Goal: Information Seeking & Learning: Learn about a topic

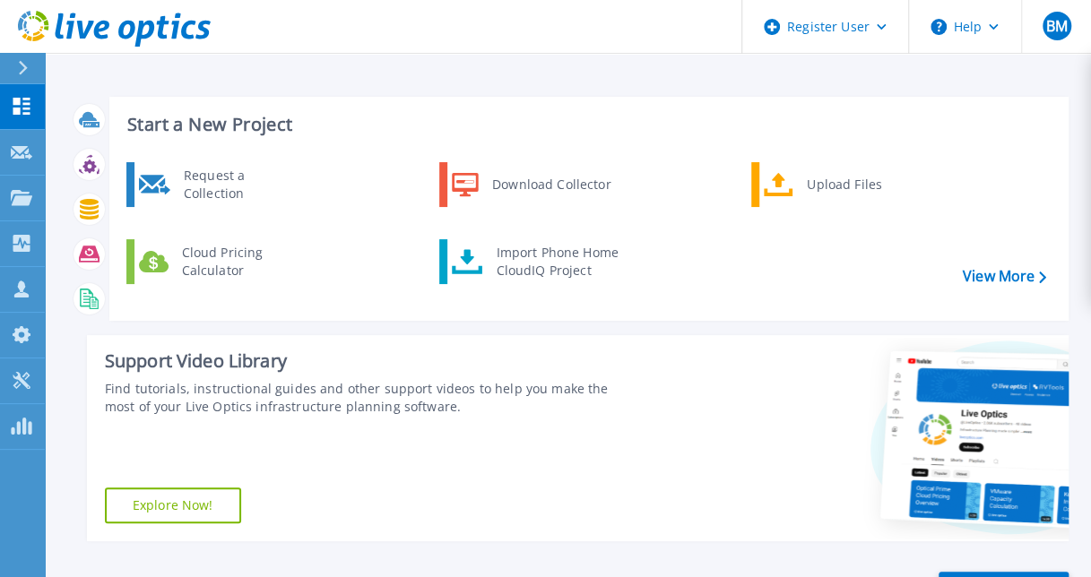
click at [4, 64] on button at bounding box center [22, 68] width 45 height 31
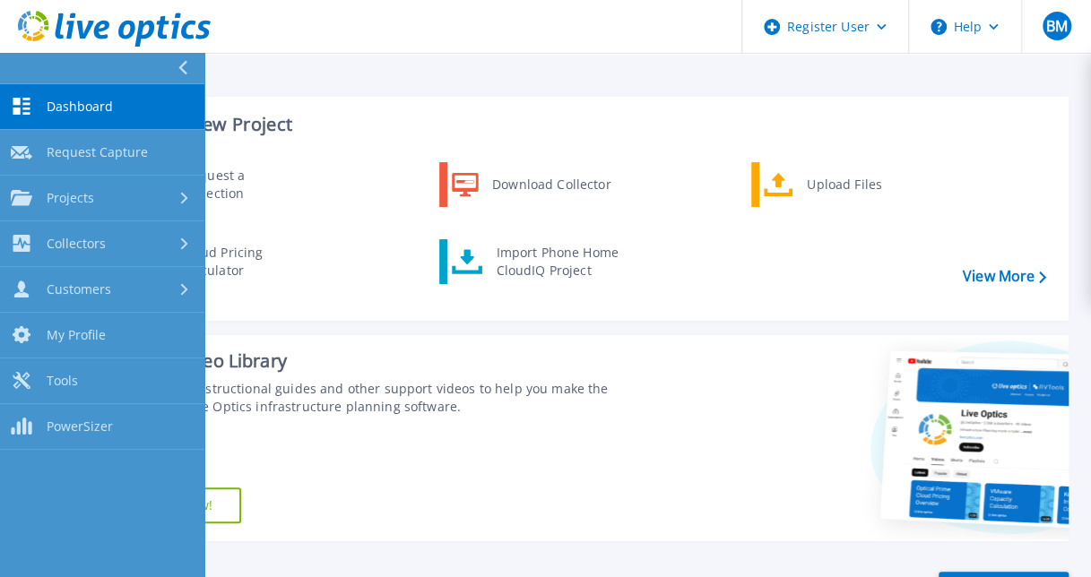
click at [409, 91] on div "Start a New Project Request a Collection Download Collector Upload Files Cloud …" at bounding box center [569, 318] width 1000 height 473
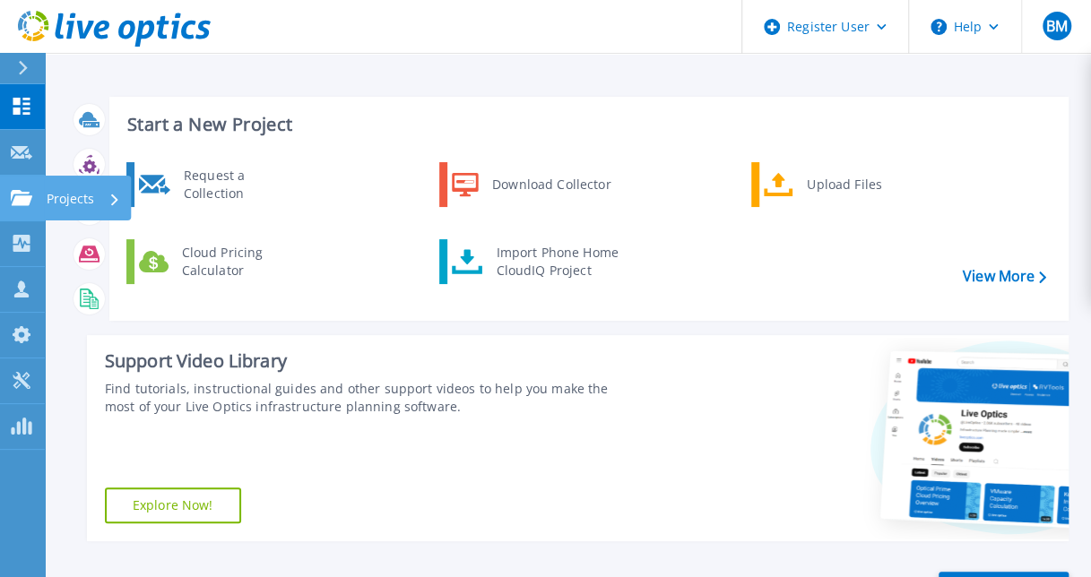
click at [22, 190] on div at bounding box center [22, 198] width 22 height 16
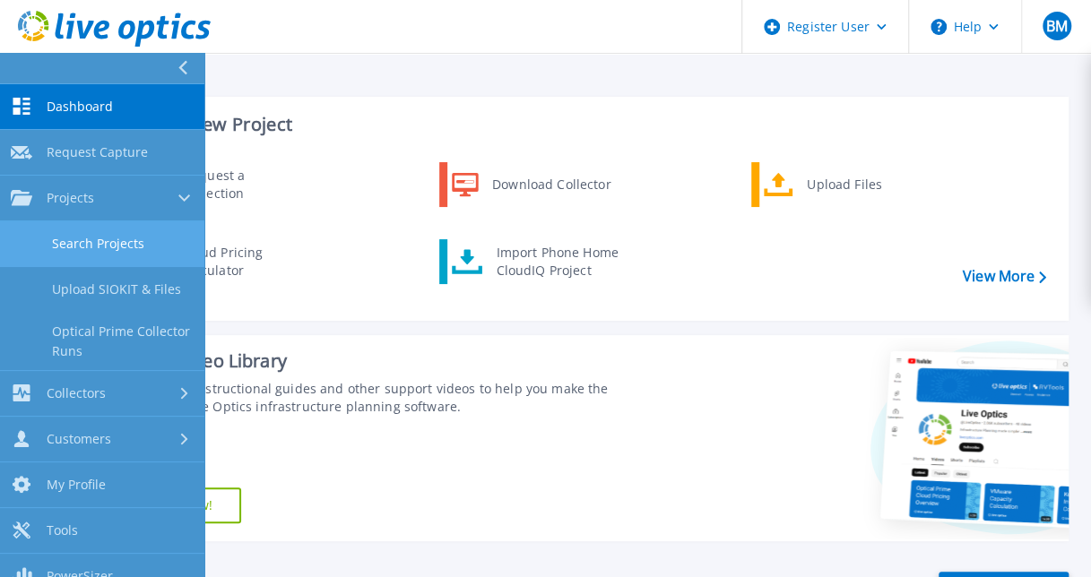
click at [51, 255] on link "Search Projects" at bounding box center [102, 244] width 204 height 46
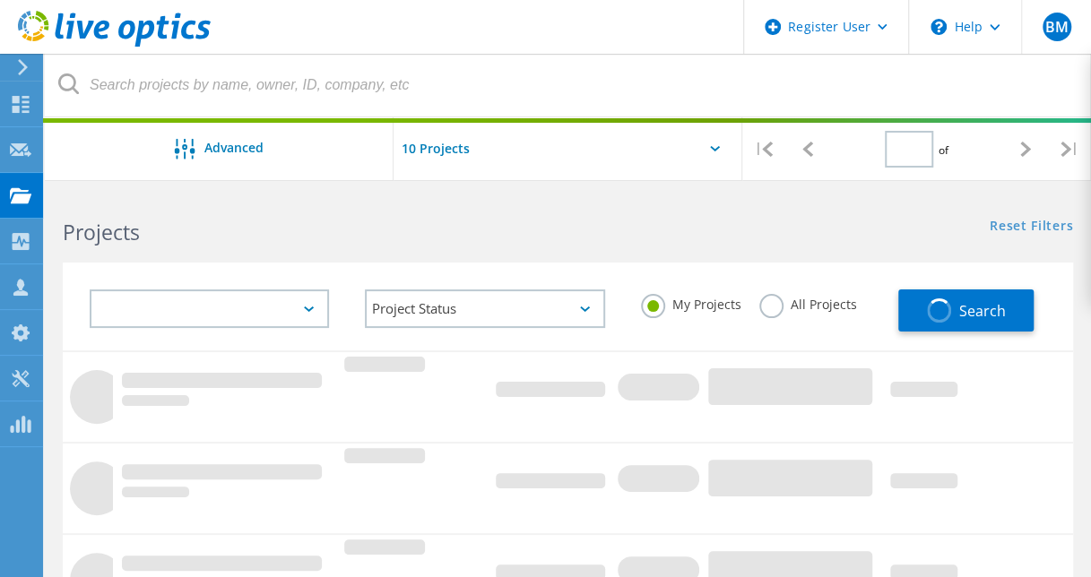
type input "1"
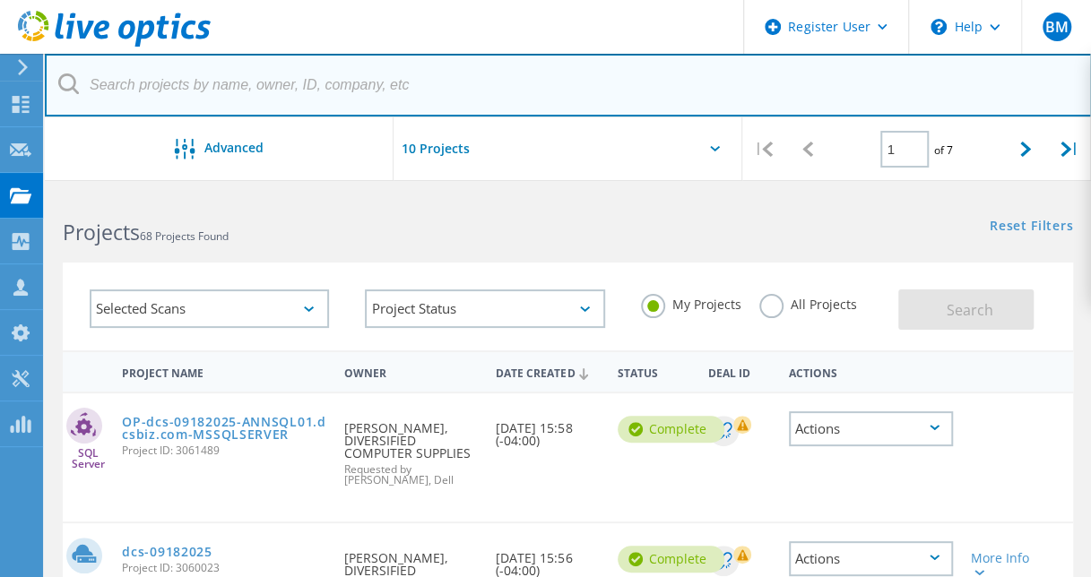
click at [335, 86] on input "text" at bounding box center [568, 85] width 1047 height 63
paste input "3081765"
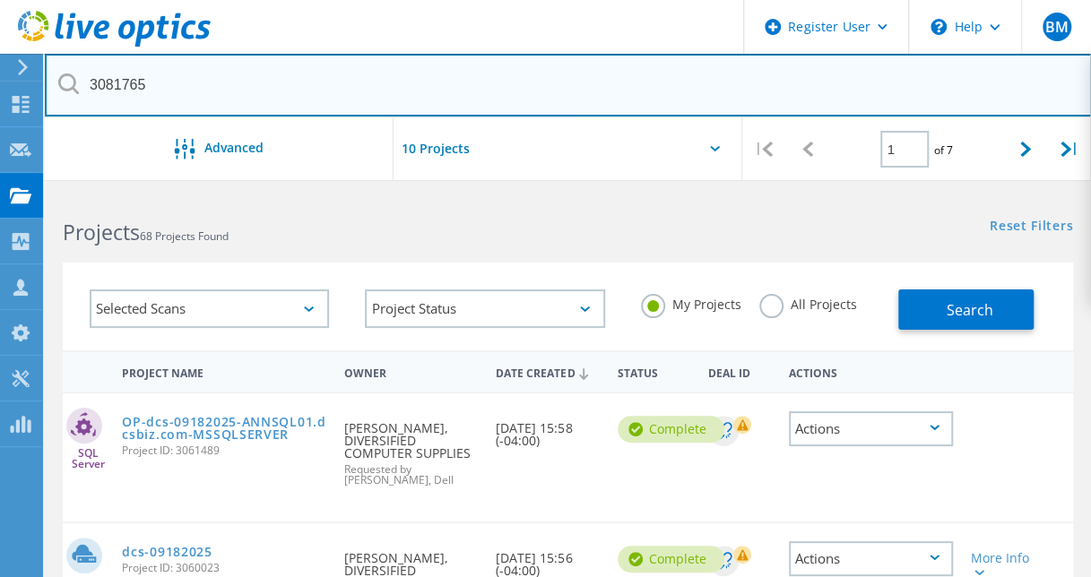
type input "3081765"
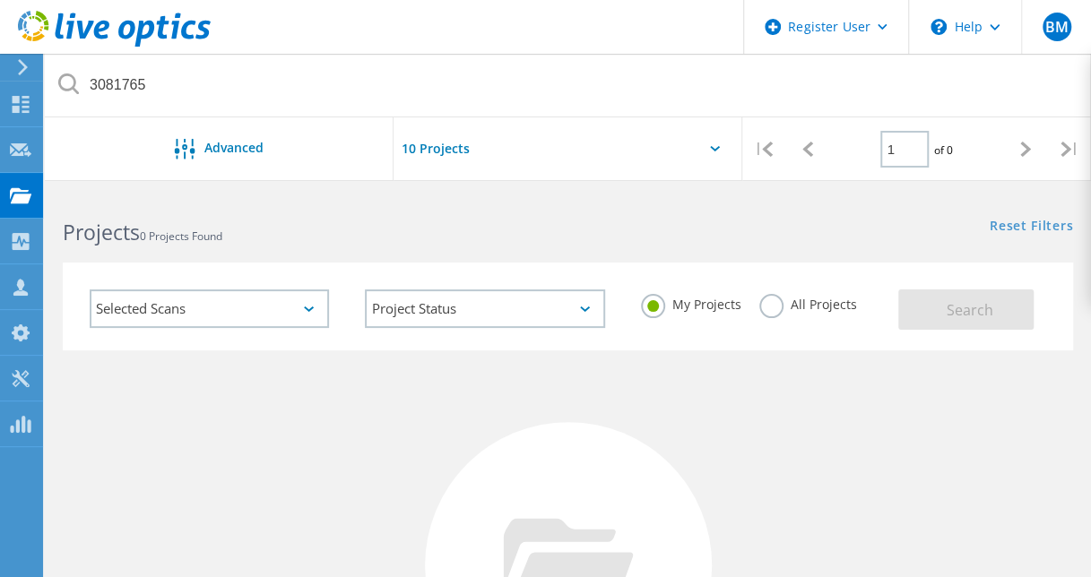
click at [774, 309] on label "All Projects" at bounding box center [808, 302] width 98 height 17
click at [0, 0] on input "All Projects" at bounding box center [0, 0] width 0 height 0
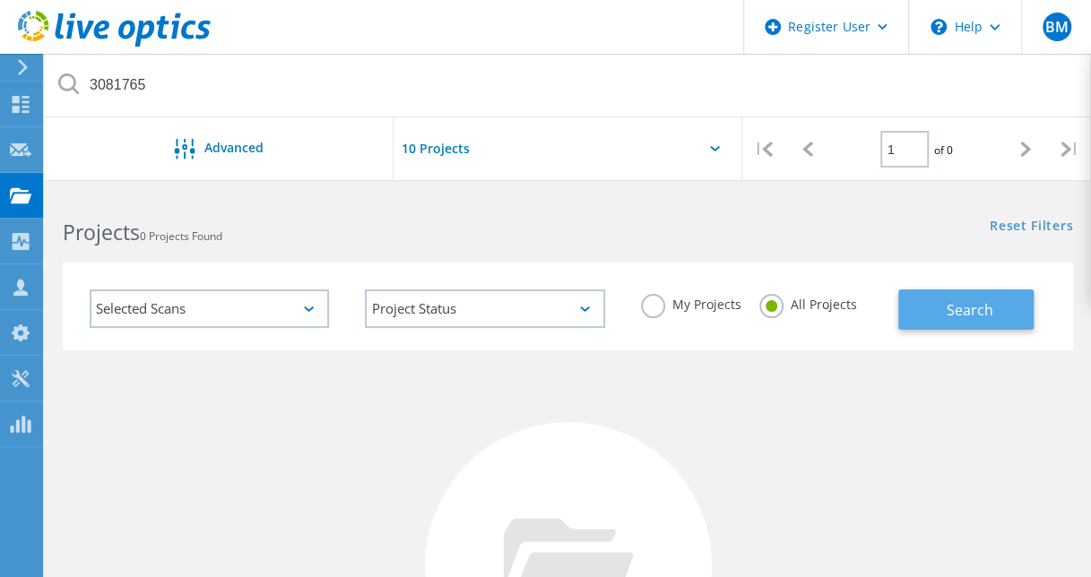
click at [968, 323] on button "Search" at bounding box center [965, 310] width 135 height 40
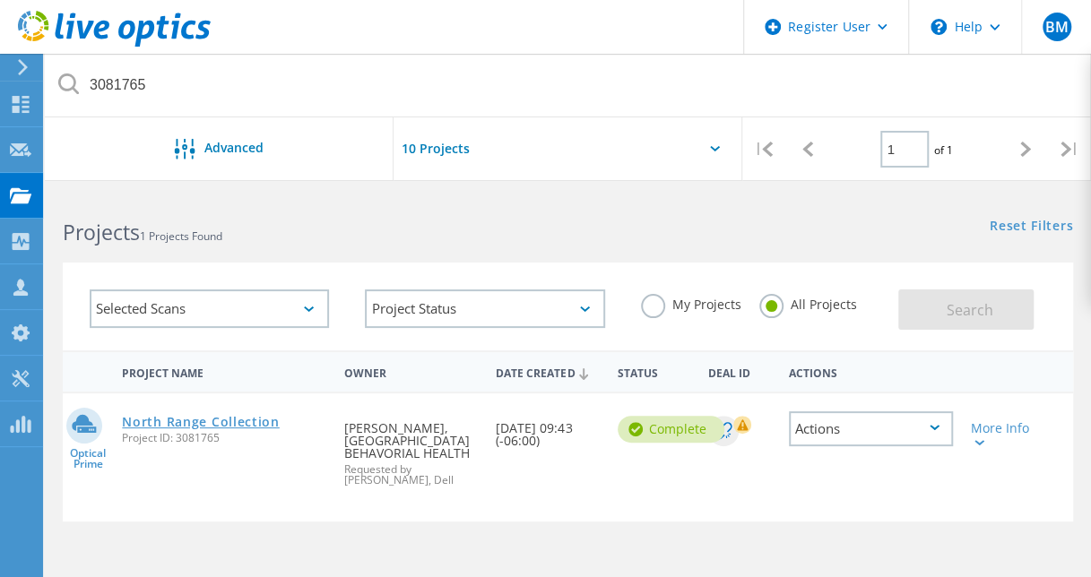
click at [253, 425] on link "North Range Collection" at bounding box center [200, 422] width 157 height 13
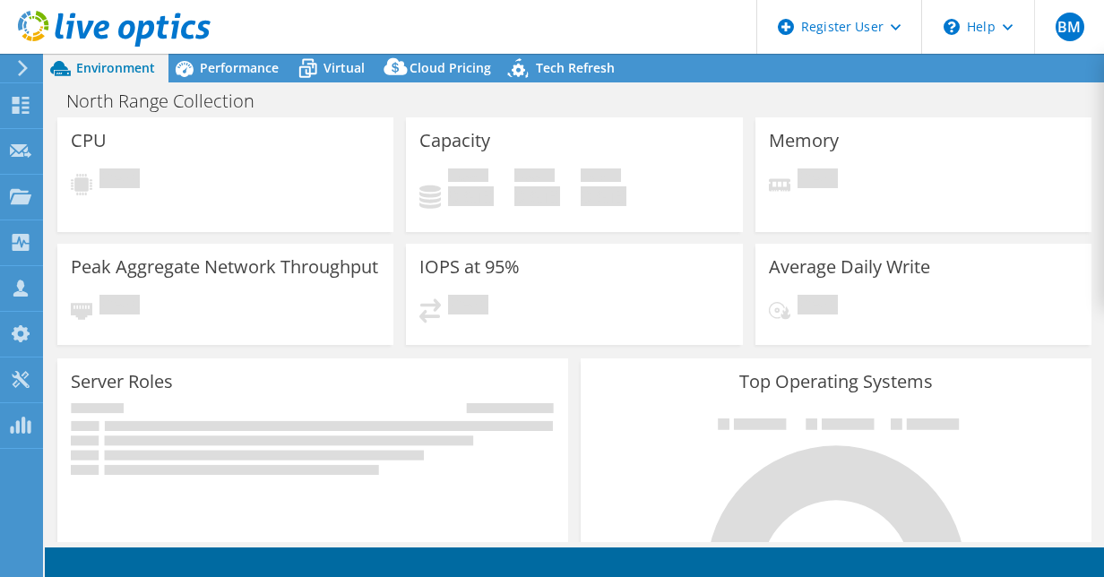
select select "USD"
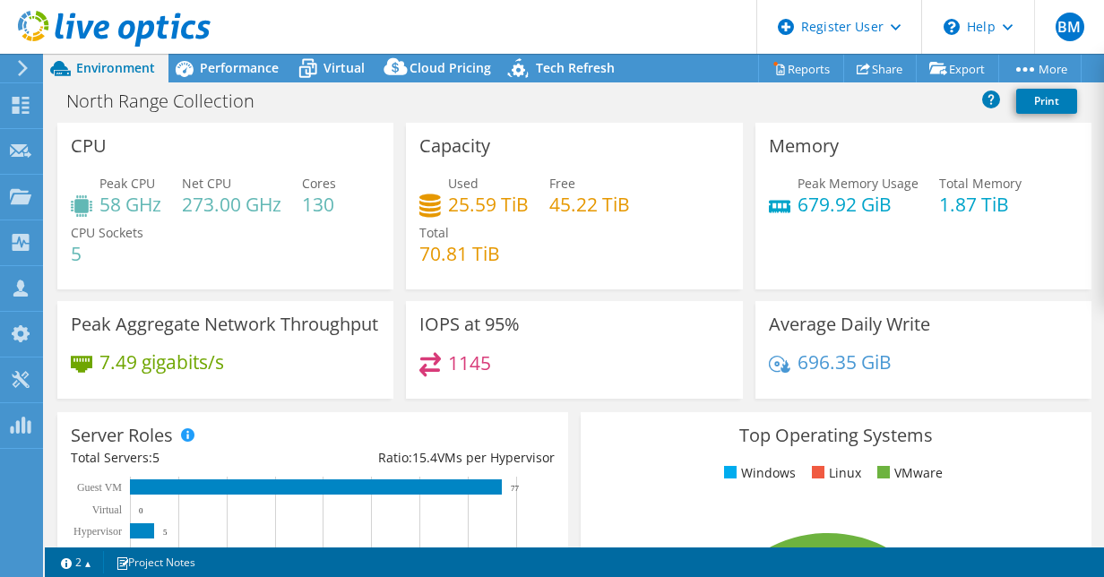
click at [700, 93] on div "North Range Collection Print" at bounding box center [575, 100] width 1060 height 33
select select "USD"
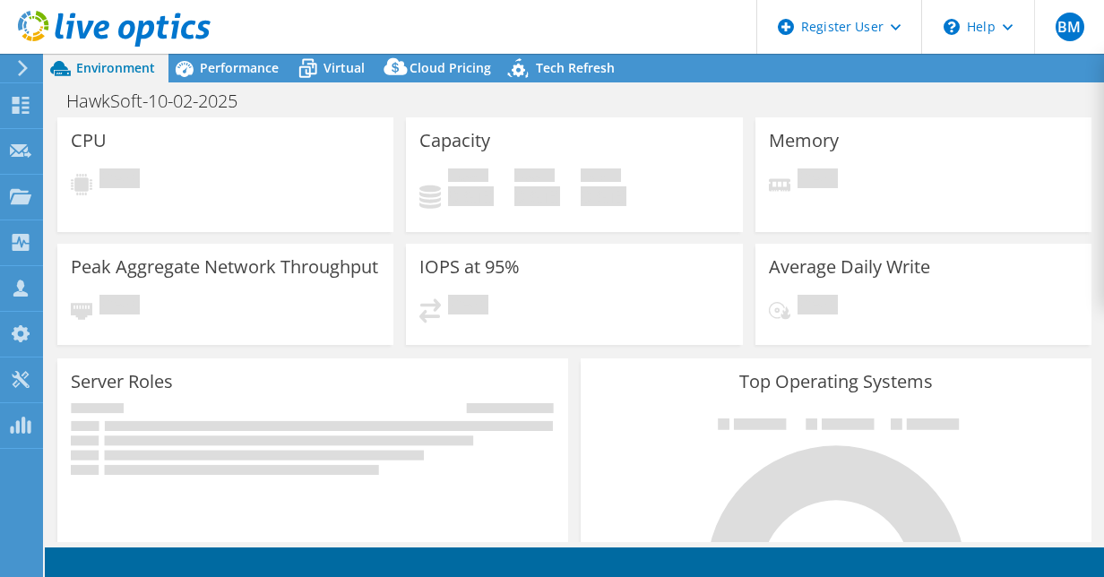
select select "USD"
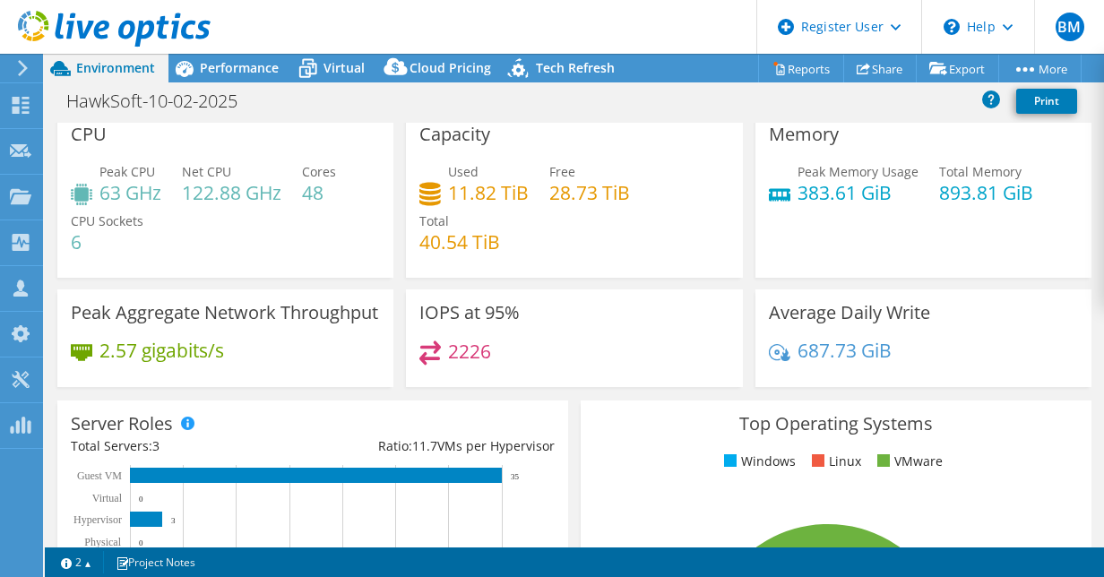
scroll to position [11, 0]
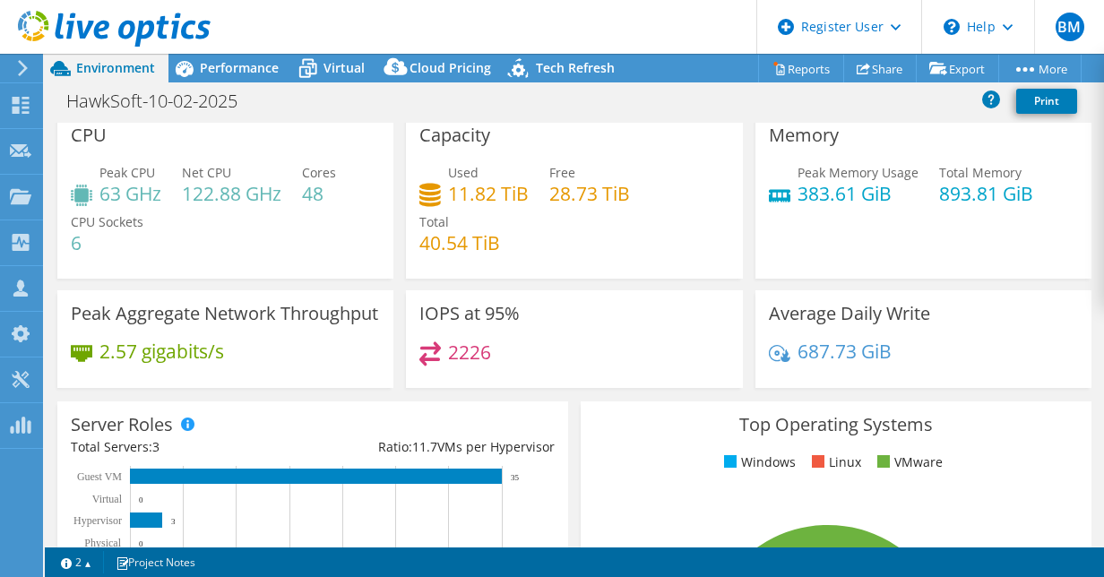
click at [686, 307] on div "IOPS at 95% 2226" at bounding box center [574, 339] width 336 height 98
click at [756, 277] on div "Memory Peak Memory Usage 383.61 GiB Total Memory 893.81 GiB" at bounding box center [924, 195] width 336 height 167
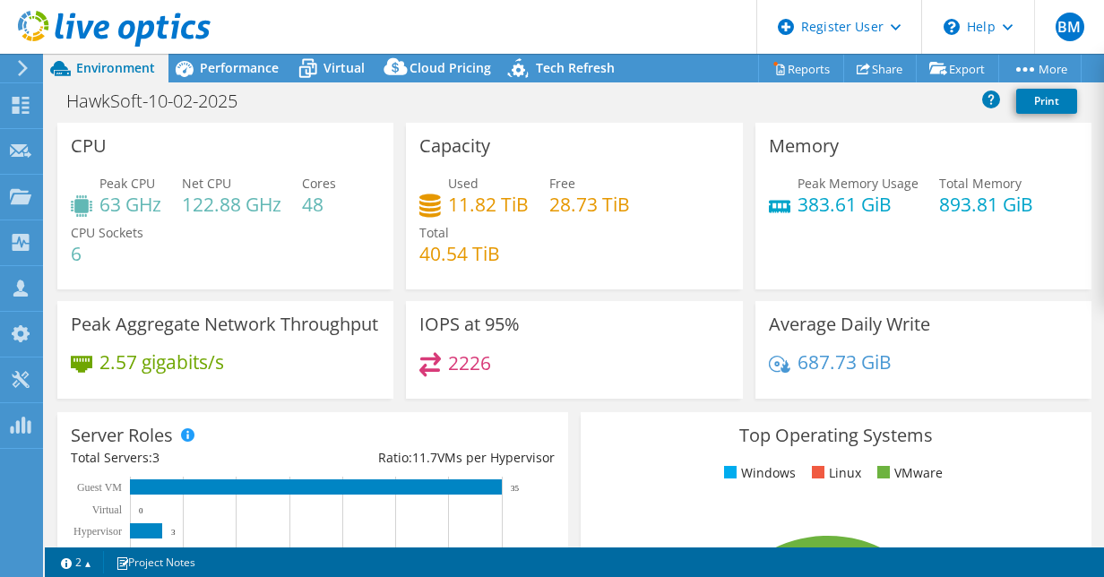
scroll to position [0, 0]
select select "USD"
click at [658, 118] on div "North Range Collection Print" at bounding box center [575, 103] width 1060 height 39
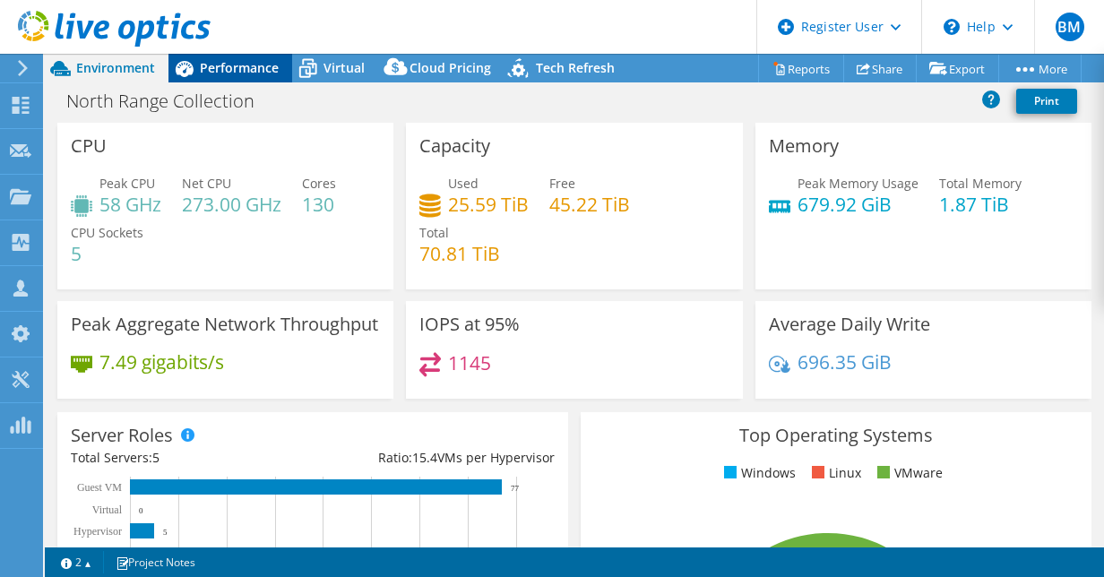
click at [242, 56] on div "Performance" at bounding box center [231, 68] width 124 height 29
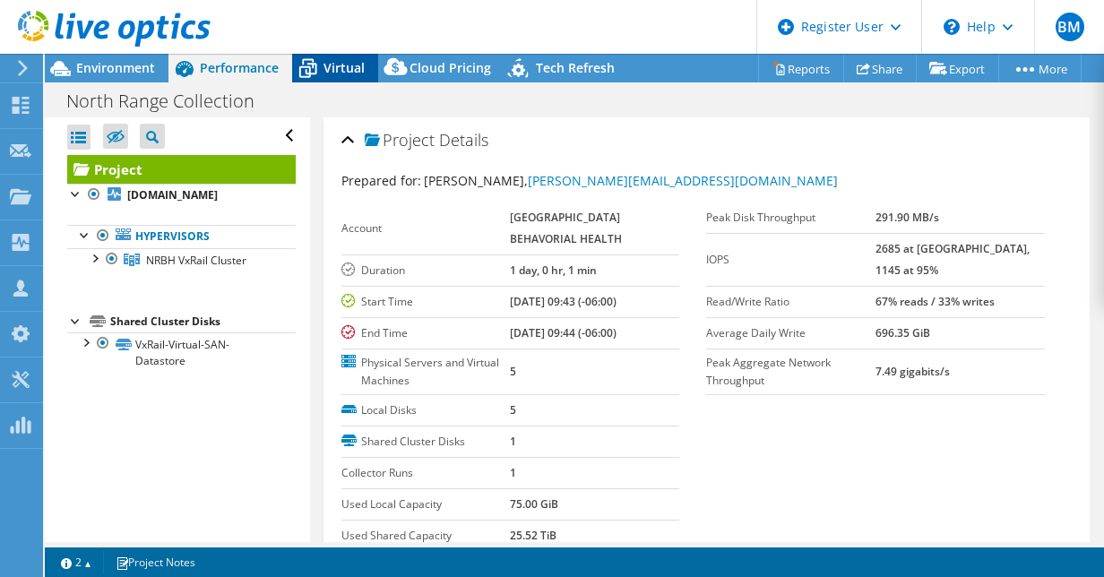
click at [303, 65] on icon at bounding box center [307, 68] width 31 height 31
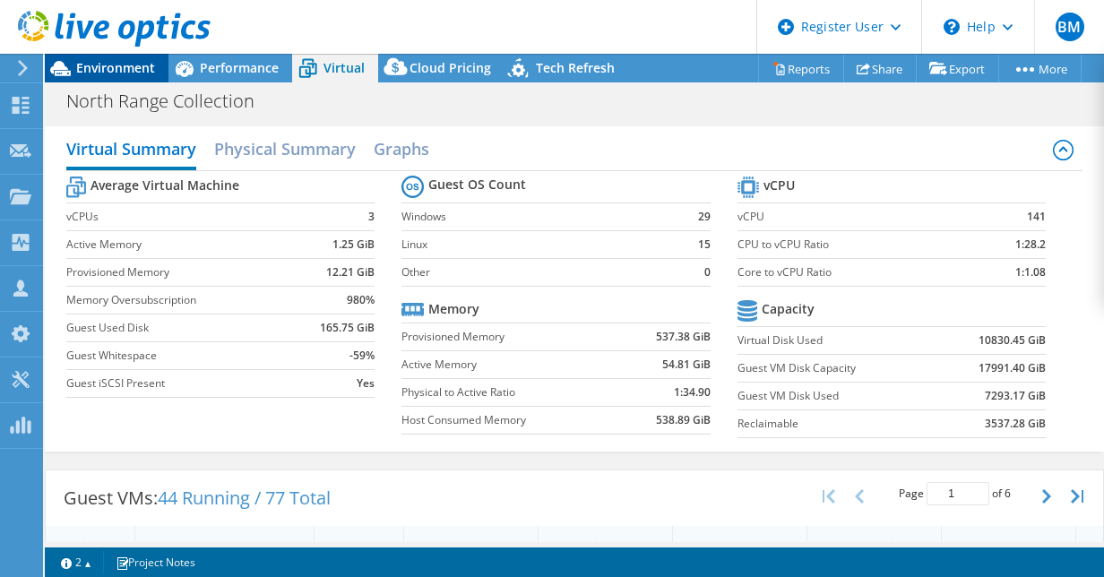
click at [105, 68] on span "Environment" at bounding box center [115, 67] width 79 height 17
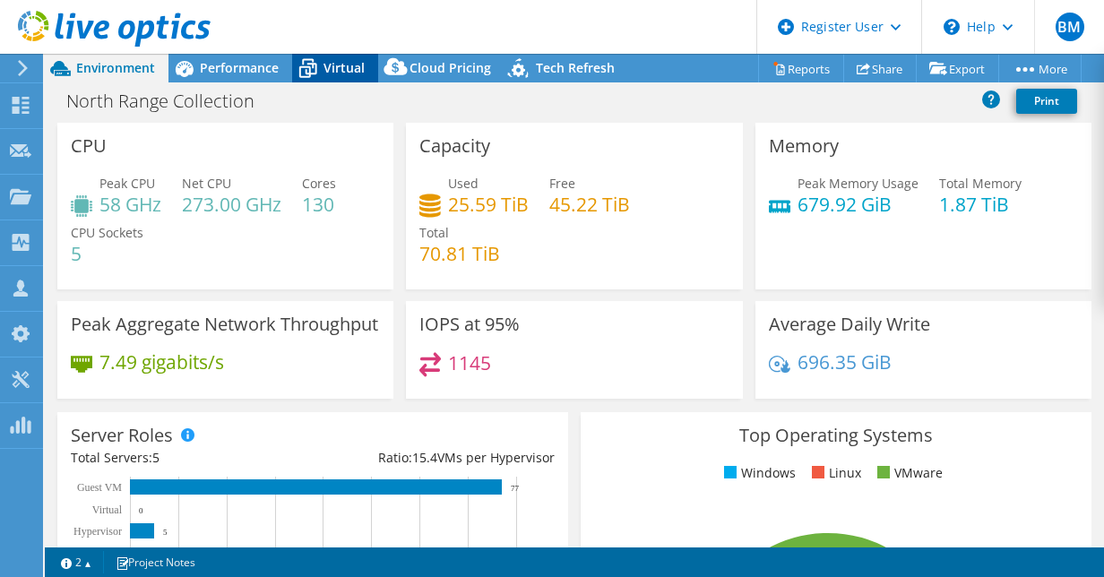
click at [314, 61] on icon at bounding box center [307, 68] width 31 height 31
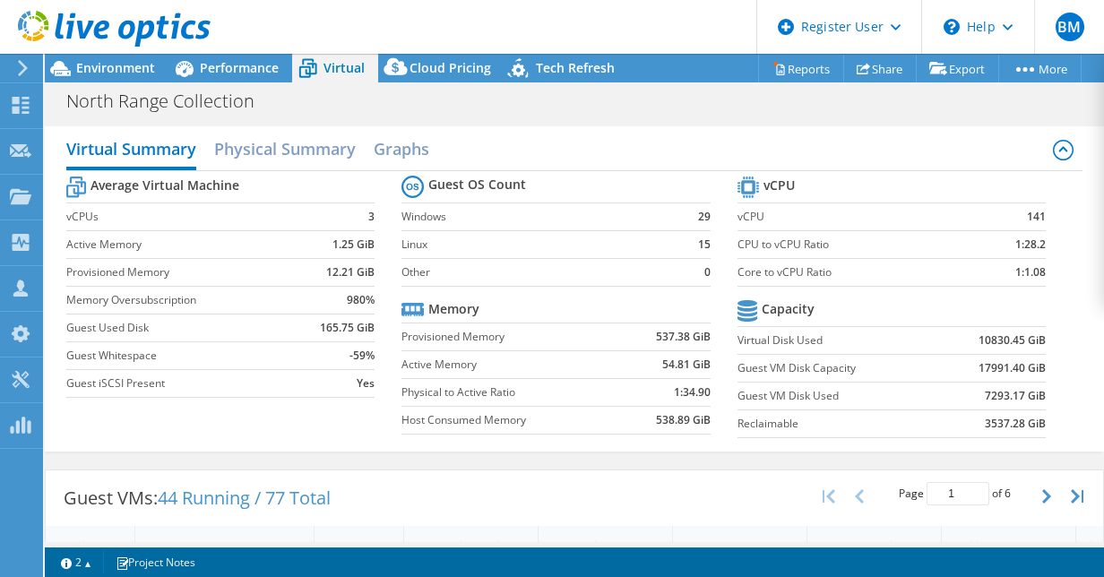
click at [645, 98] on div "North Range Collection Print" at bounding box center [575, 100] width 1060 height 33
click at [667, 75] on div "Project Actions Project Actions Reports Share Export vSAN ReadyNode Sizer" at bounding box center [575, 68] width 1060 height 29
click at [645, 39] on header "BM Dell User [PERSON_NAME] [EMAIL_ADDRESS][PERSON_NAME][DOMAIN_NAME] Dell My Pr…" at bounding box center [552, 27] width 1104 height 54
click at [679, 47] on header "BM Dell User [PERSON_NAME] [EMAIL_ADDRESS][PERSON_NAME][DOMAIN_NAME] Dell My Pr…" at bounding box center [552, 27] width 1104 height 54
click at [696, 95] on div "North Range Collection Print" at bounding box center [575, 100] width 1060 height 33
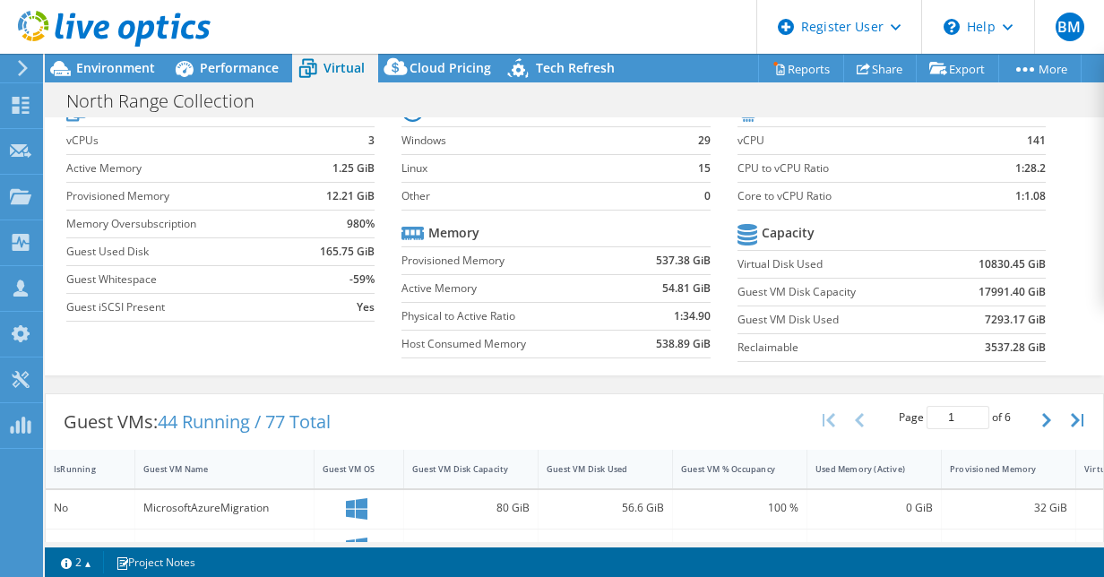
scroll to position [77, 0]
click at [683, 102] on div "North Range Collection Print" at bounding box center [575, 100] width 1060 height 33
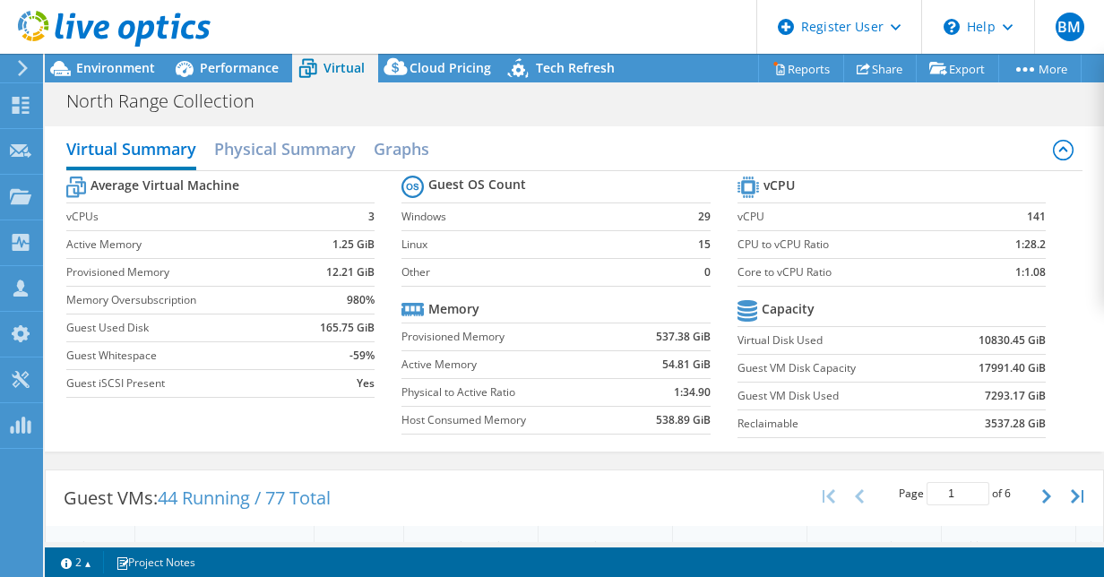
click at [683, 104] on div "North Range Collection Print" at bounding box center [575, 100] width 1060 height 33
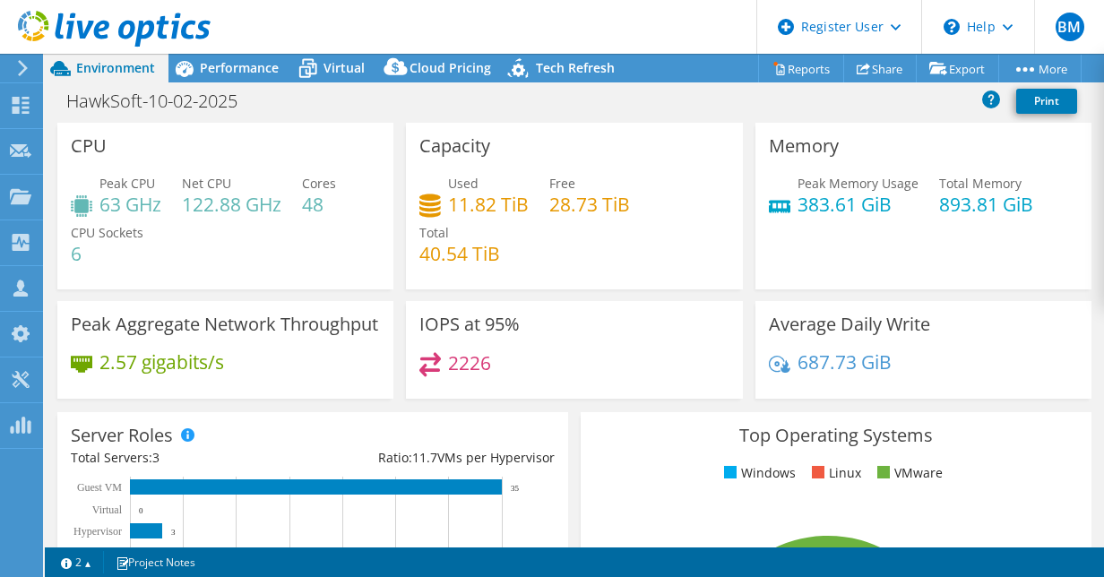
select select "USD"
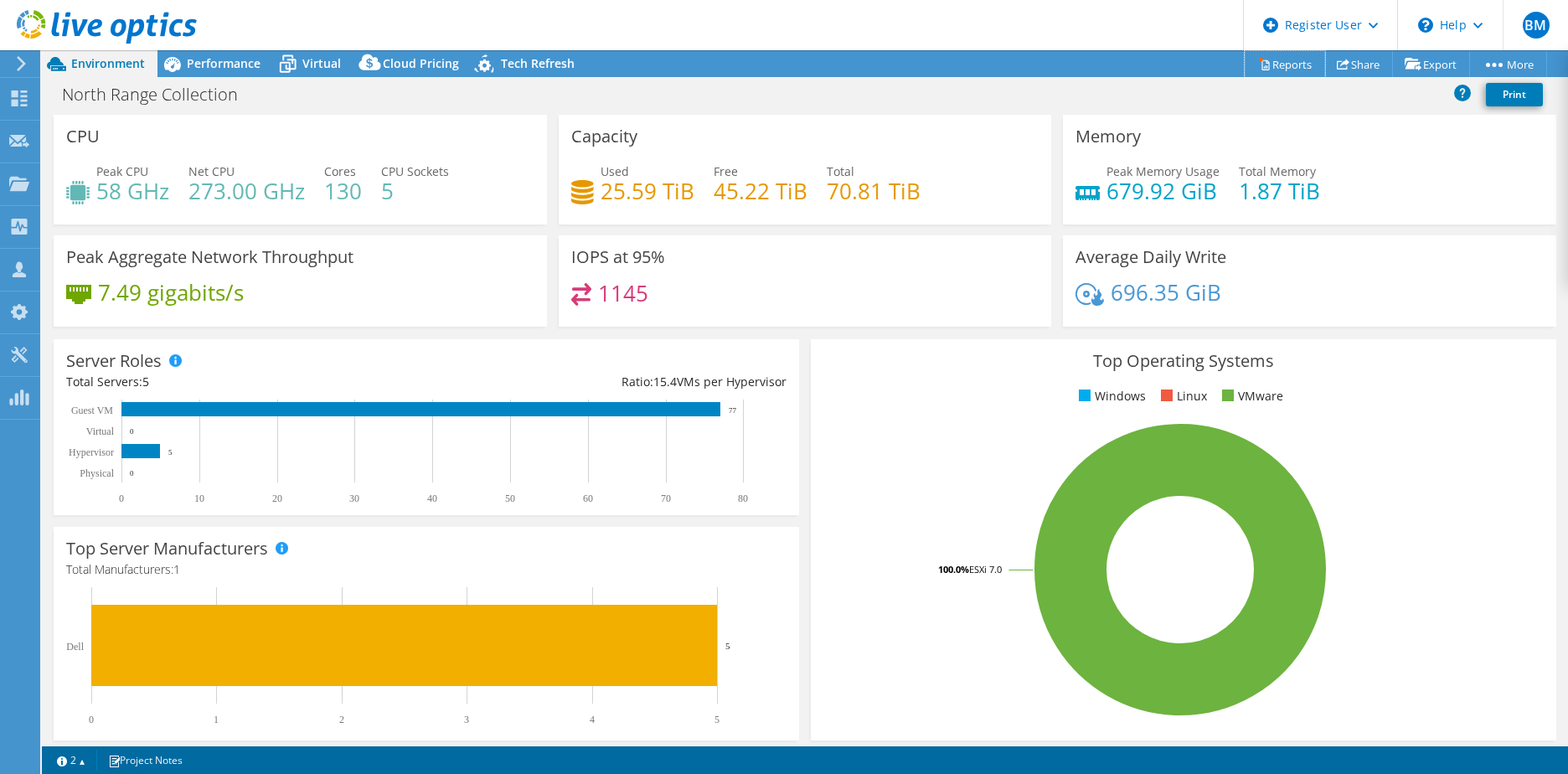
click at [1032, 71] on link "Reports" at bounding box center [1285, 64] width 80 height 26
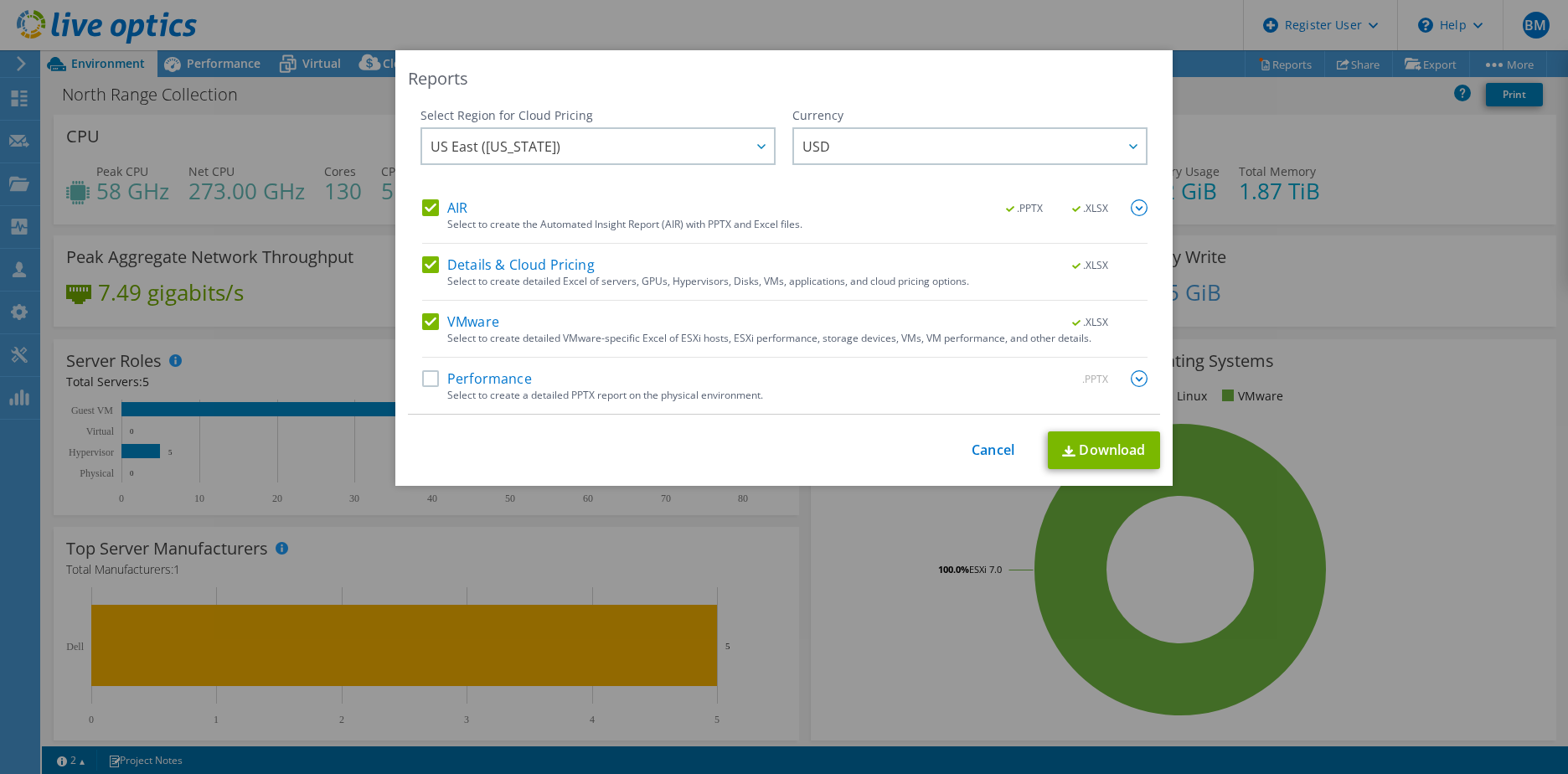
click at [433, 260] on label "Details & Cloud Pricing" at bounding box center [508, 265] width 173 height 17
click at [0, 0] on input "Details & Cloud Pricing" at bounding box center [0, 0] width 0 height 0
click at [425, 219] on div "AIR .PPTX .XLSX Select to create the Automated Insight Report (AIR) with PPTX a…" at bounding box center [785, 222] width 725 height 45
click at [425, 207] on label "AIR" at bounding box center [445, 208] width 45 height 17
click at [0, 0] on input "AIR" at bounding box center [0, 0] width 0 height 0
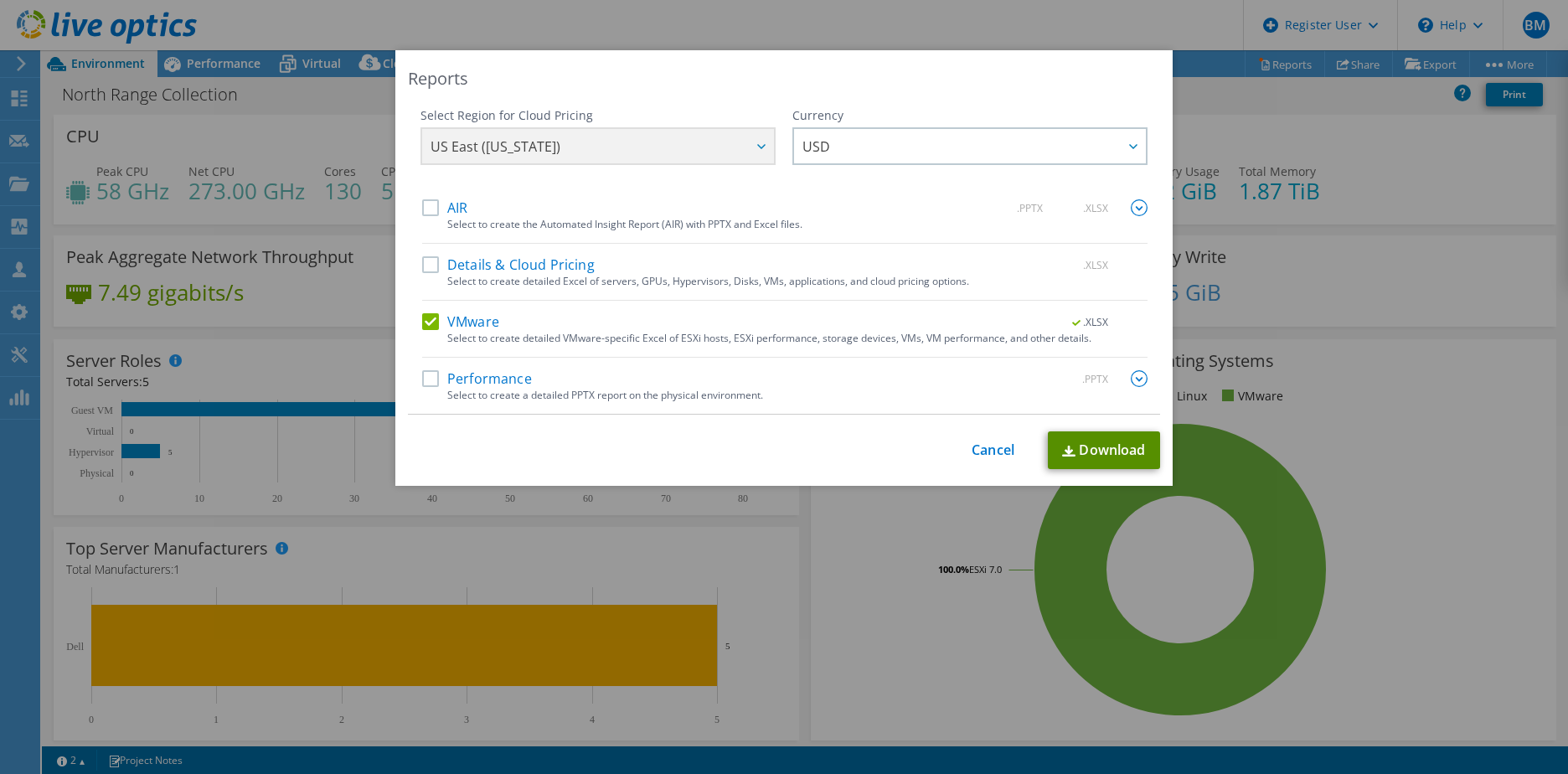
click at [1032, 446] on img at bounding box center [1069, 452] width 13 height 11
click at [999, 461] on div "This process may take a while, please wait... Cancel Download" at bounding box center [784, 451] width 752 height 37
click at [987, 455] on link "Cancel" at bounding box center [993, 450] width 43 height 16
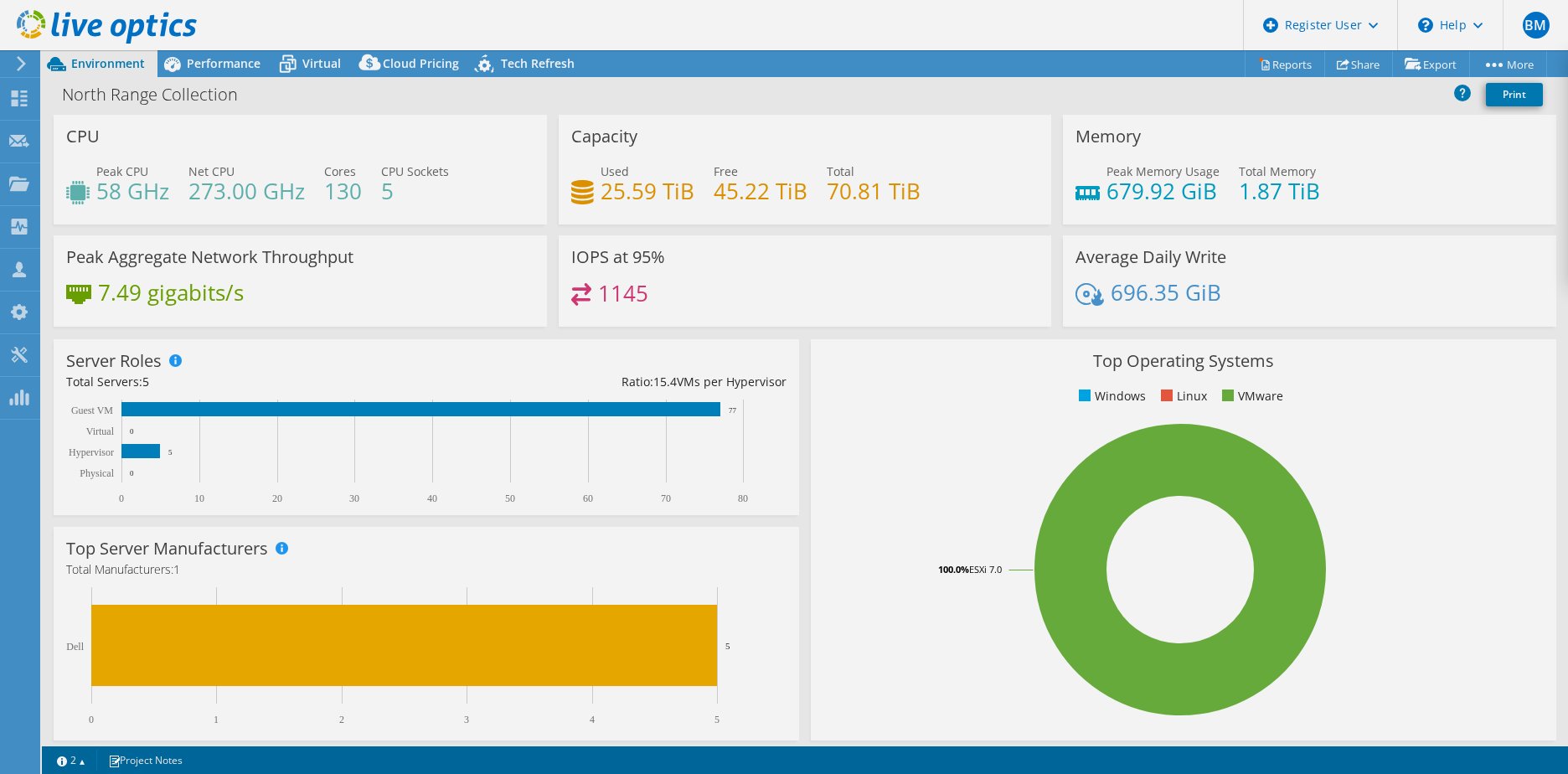
click at [1032, 32] on div at bounding box center [784, 387] width 1568 height 774
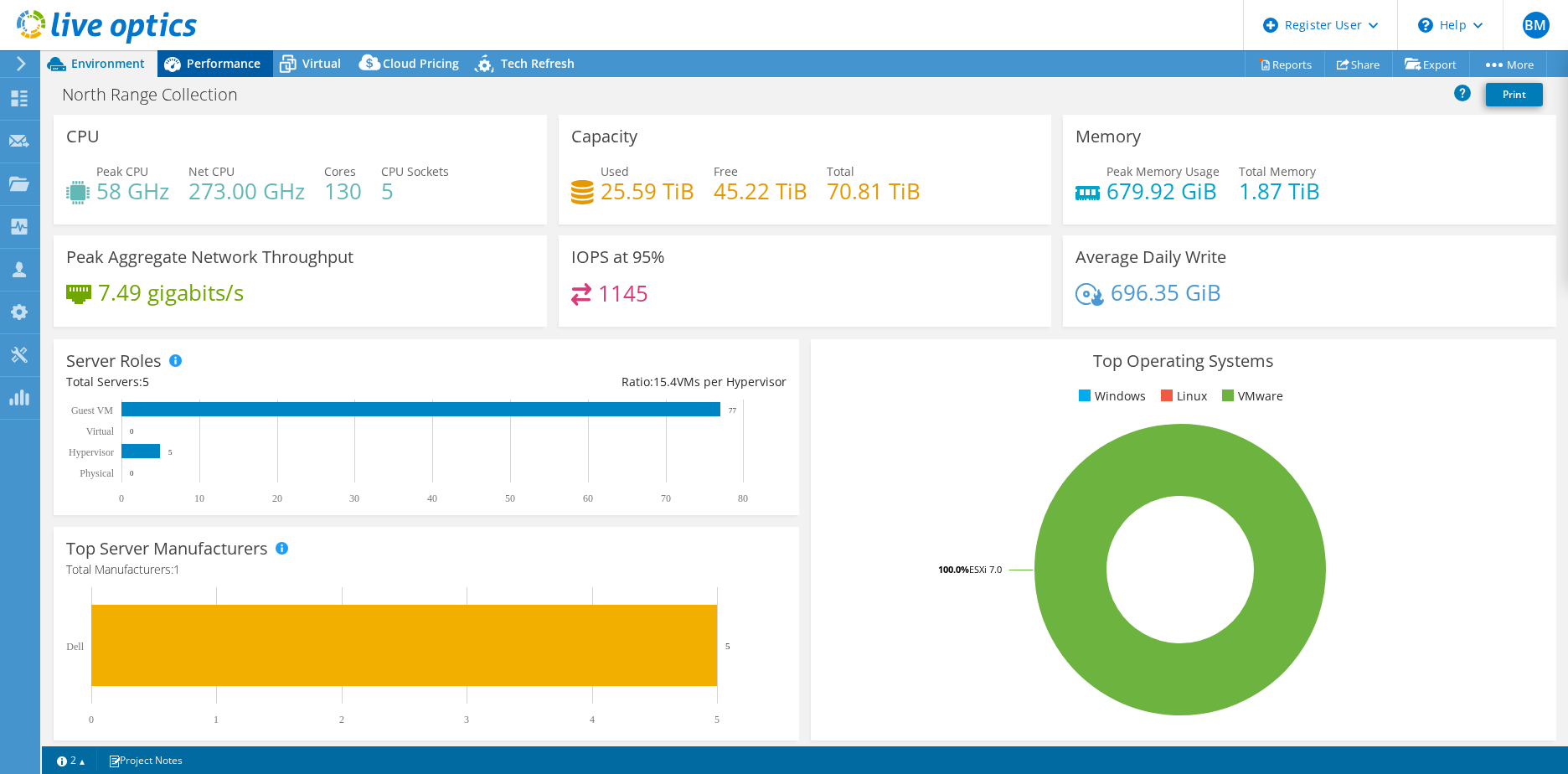
click at [218, 69] on span "Performance" at bounding box center [223, 63] width 74 height 16
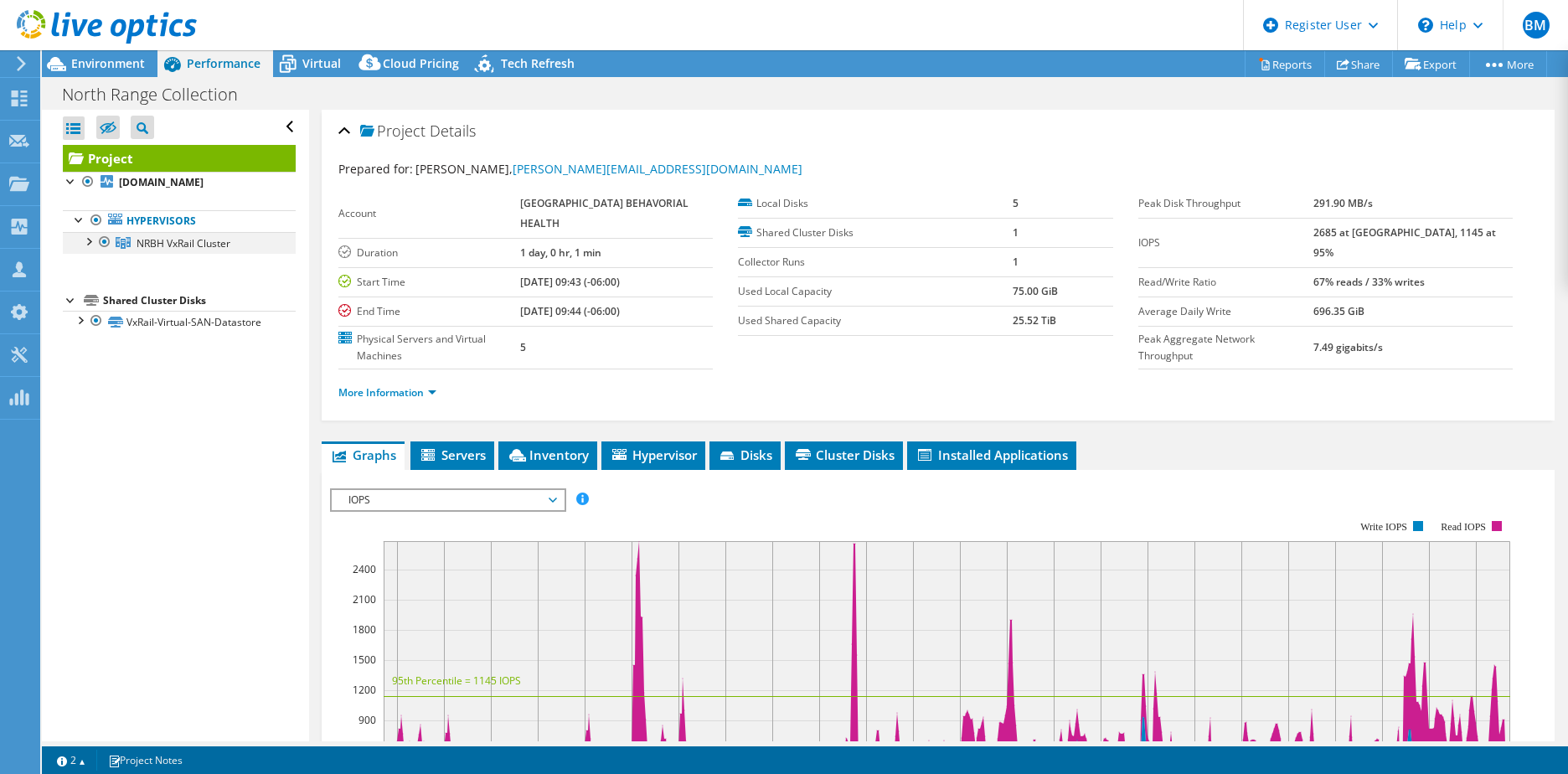
click at [85, 245] on div at bounding box center [88, 240] width 17 height 17
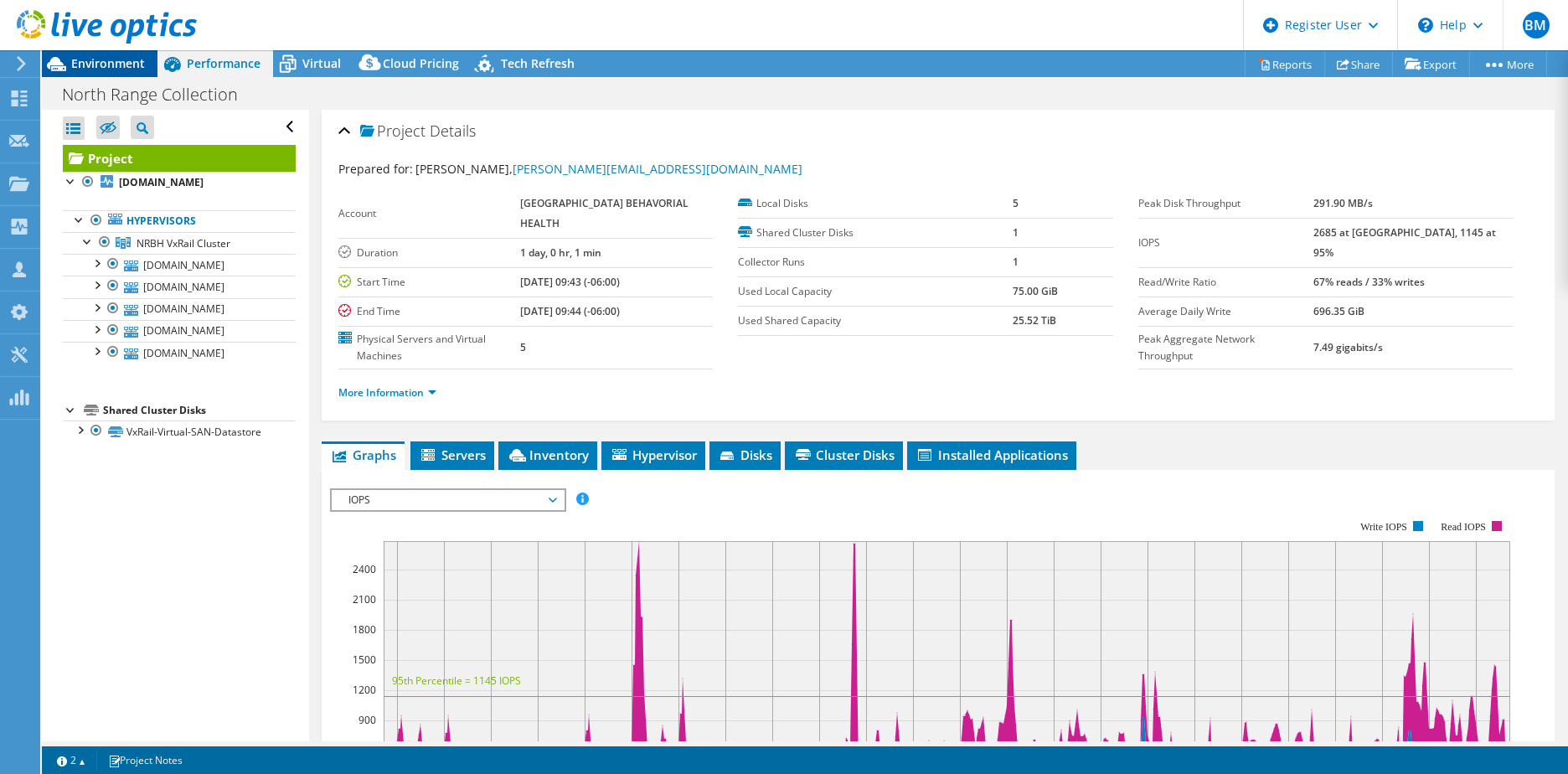
click at [121, 60] on span "Environment" at bounding box center [107, 63] width 74 height 16
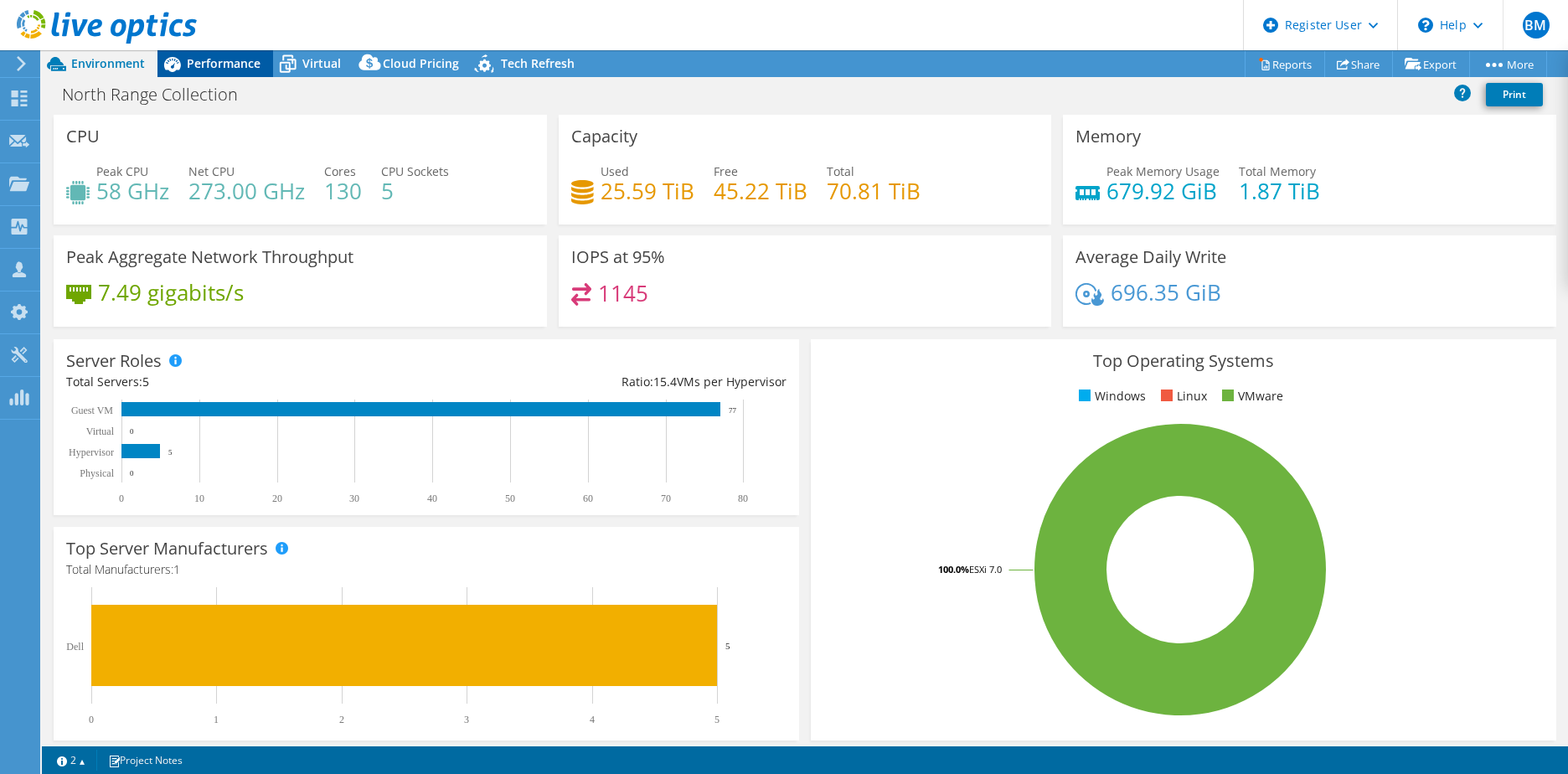
click at [217, 64] on span "Performance" at bounding box center [223, 63] width 74 height 16
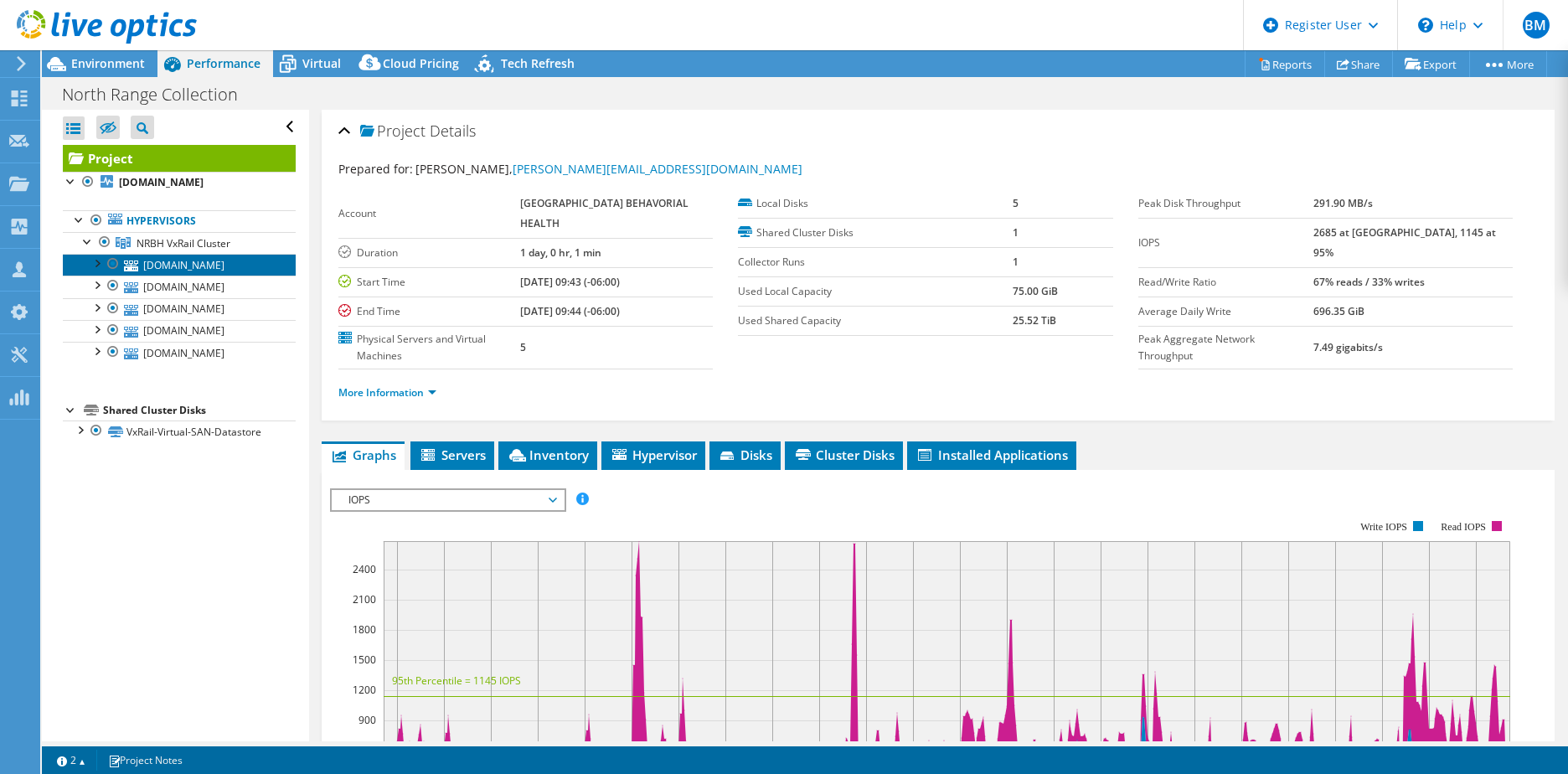
click at [163, 256] on link "esxi-4.nrbh.org" at bounding box center [178, 265] width 233 height 22
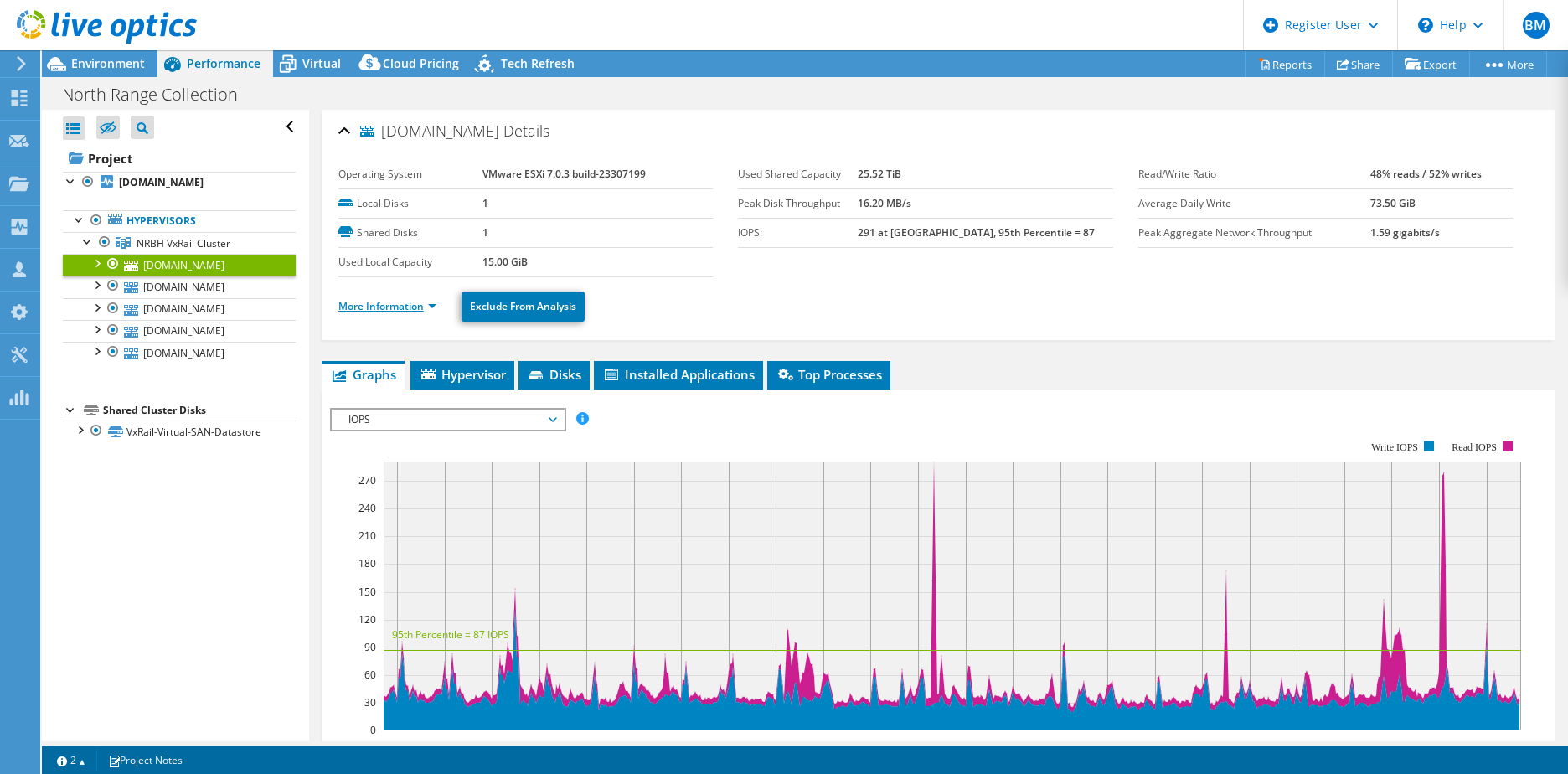
click at [350, 306] on link "More Information" at bounding box center [387, 306] width 98 height 14
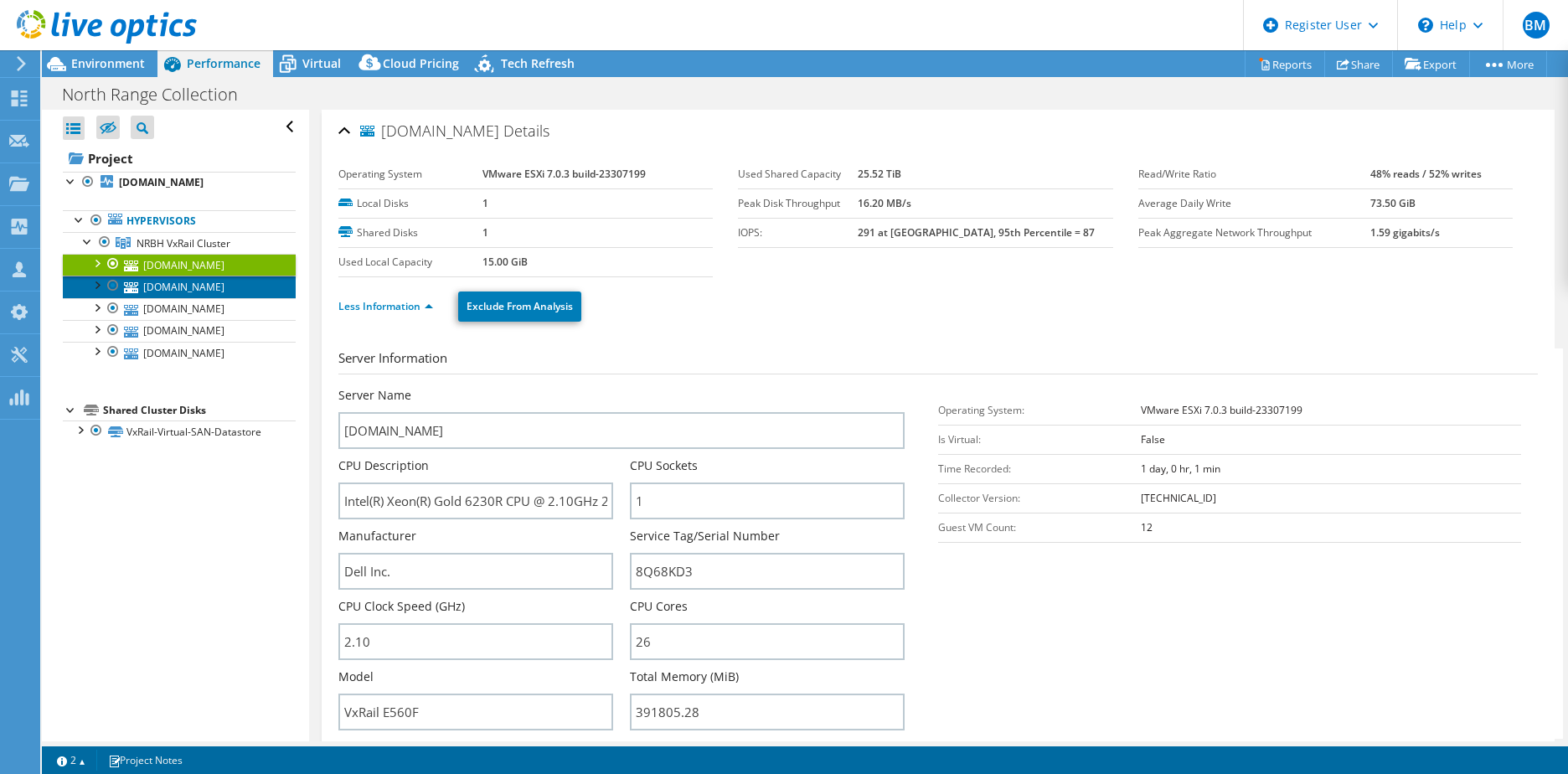
click at [182, 294] on link "esxi-3.nrbh.org" at bounding box center [178, 286] width 233 height 22
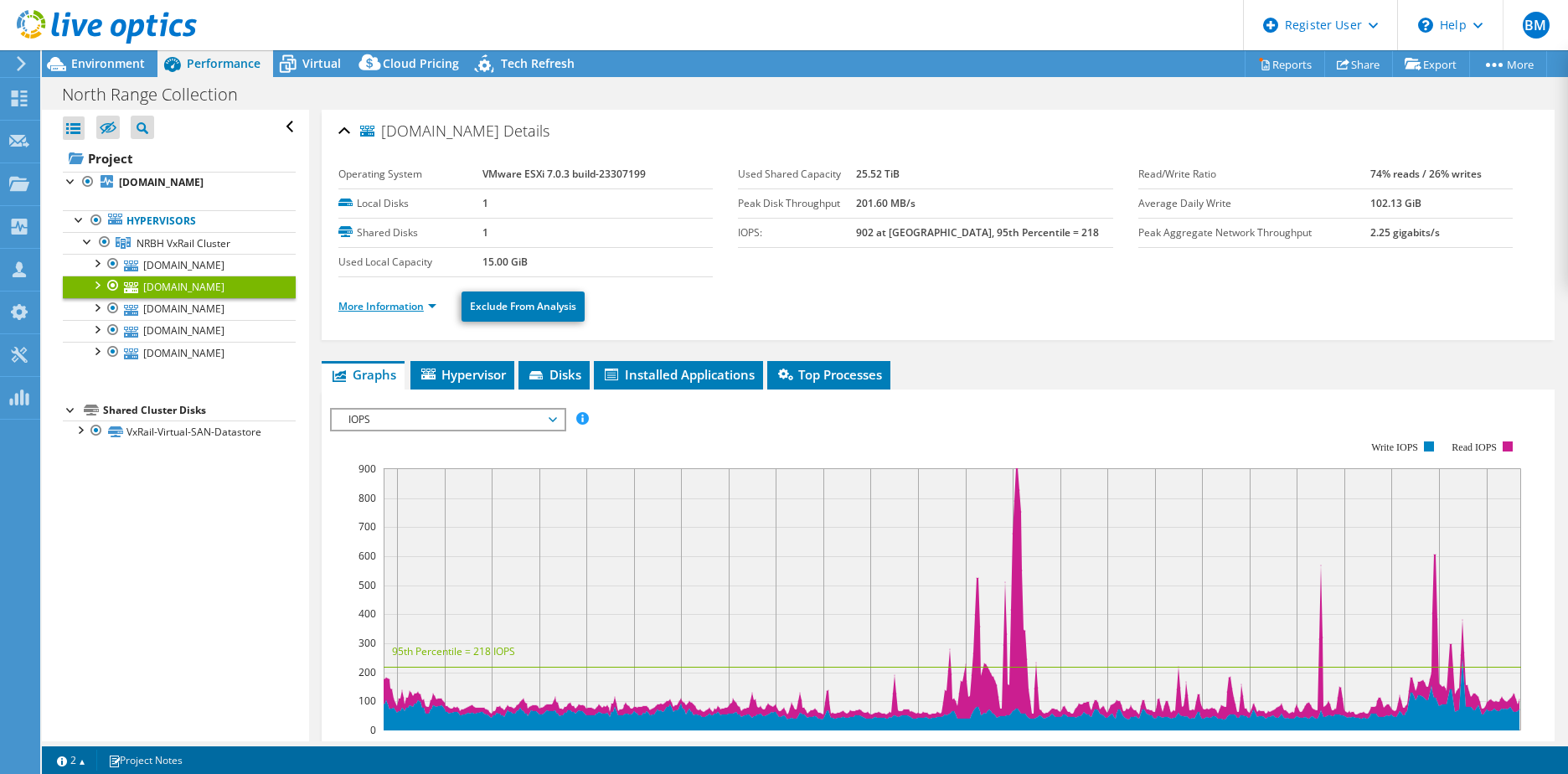
click at [372, 312] on link "More Information" at bounding box center [387, 306] width 98 height 14
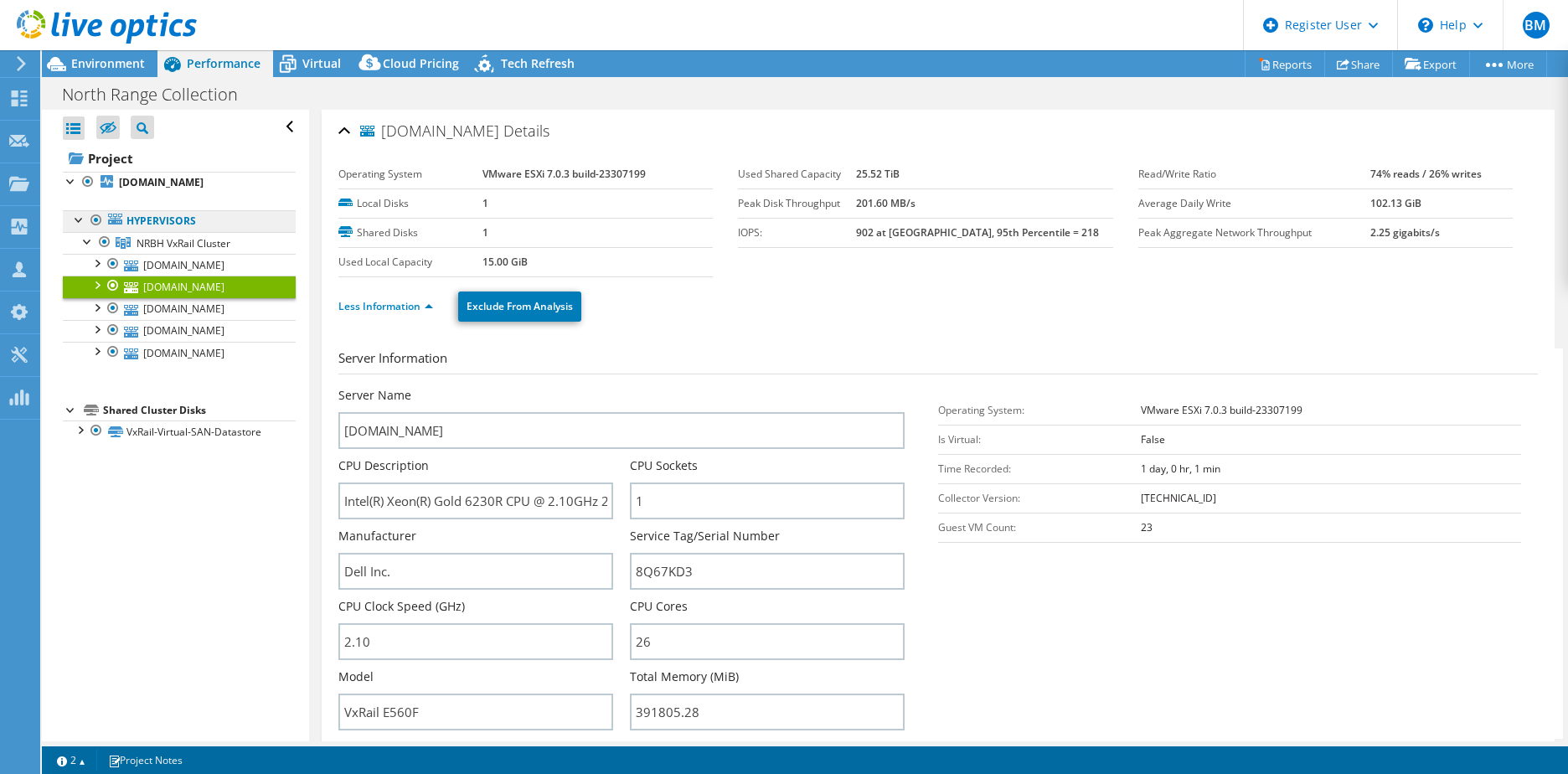
click at [128, 216] on link "Hypervisors" at bounding box center [178, 221] width 233 height 22
click at [154, 244] on span "NRBH VxRail Cluster" at bounding box center [183, 243] width 93 height 14
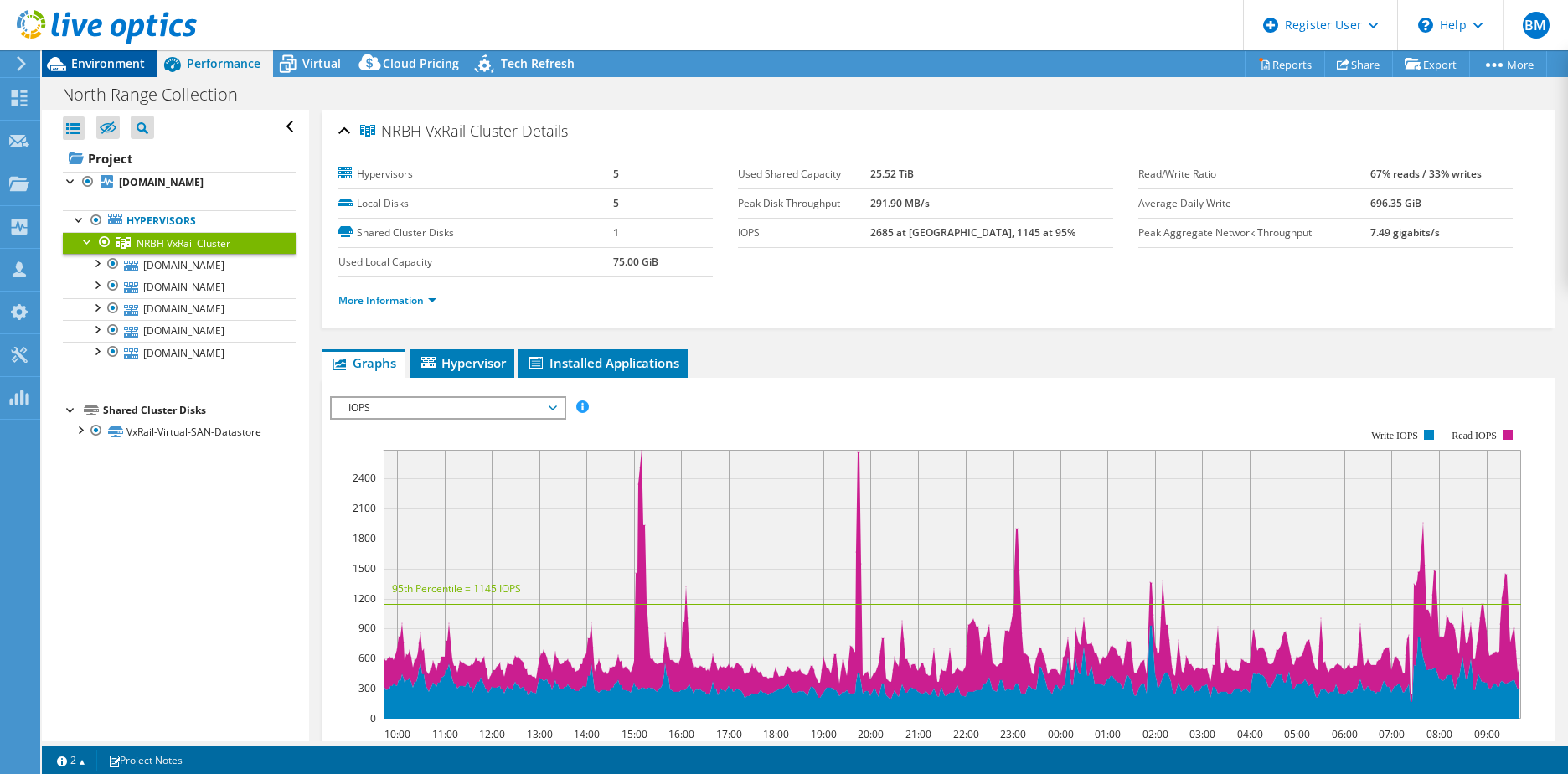
click at [94, 56] on span "Environment" at bounding box center [107, 63] width 74 height 16
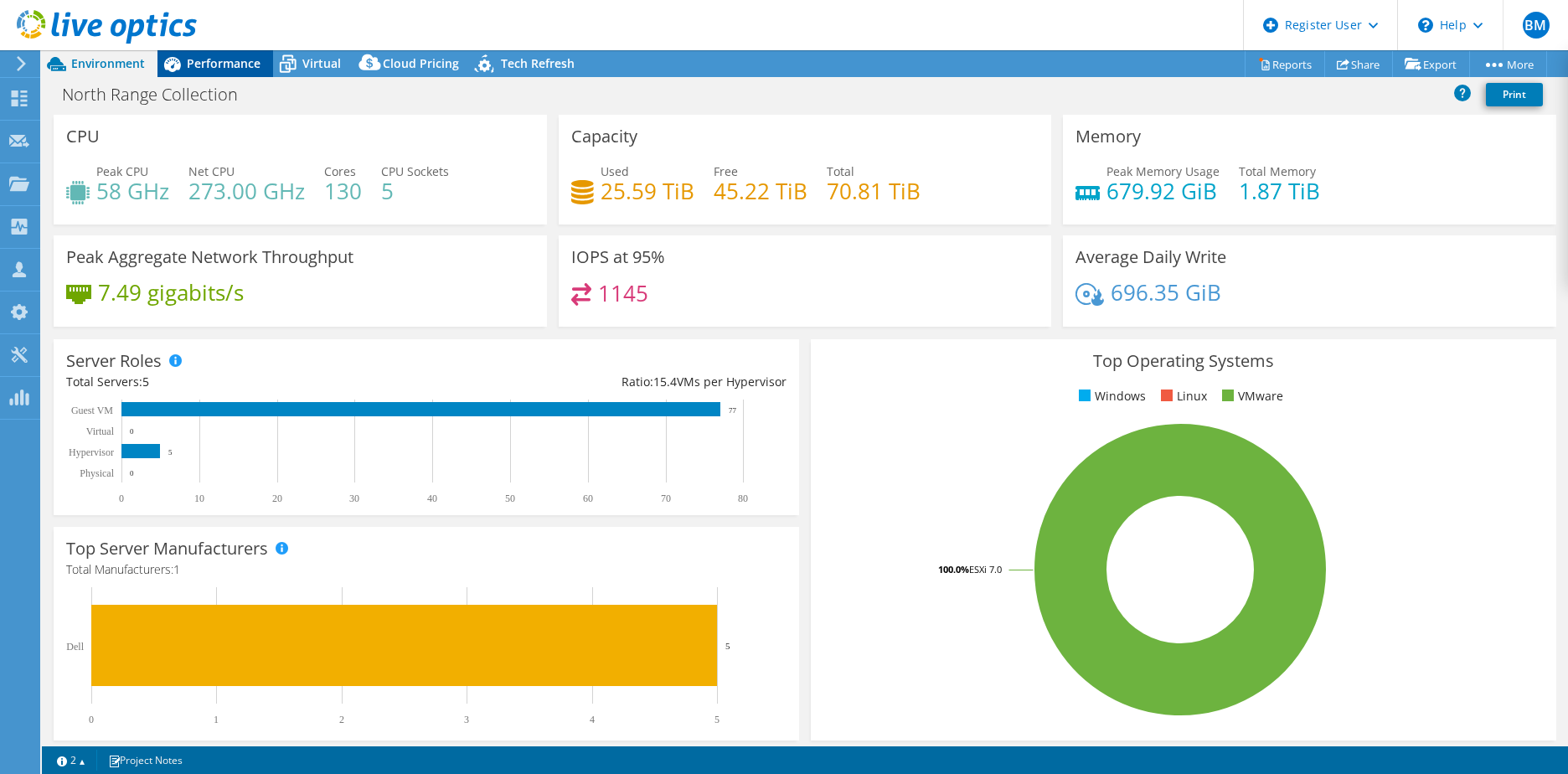
click at [215, 57] on span "Performance" at bounding box center [223, 63] width 74 height 16
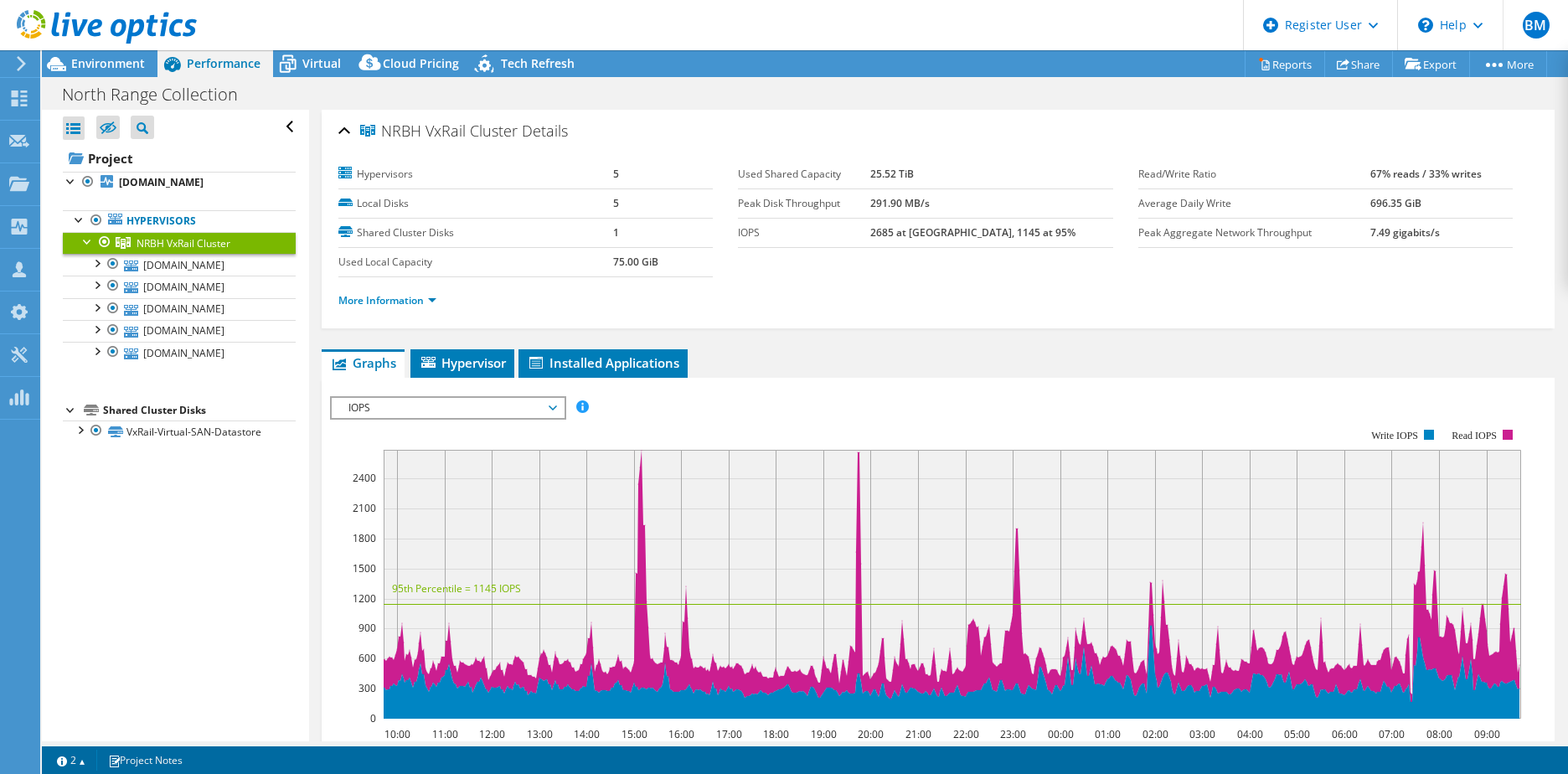
click at [957, 106] on div "North Range Collection Print" at bounding box center [805, 93] width 1526 height 31
click at [150, 169] on link "Project" at bounding box center [178, 158] width 233 height 27
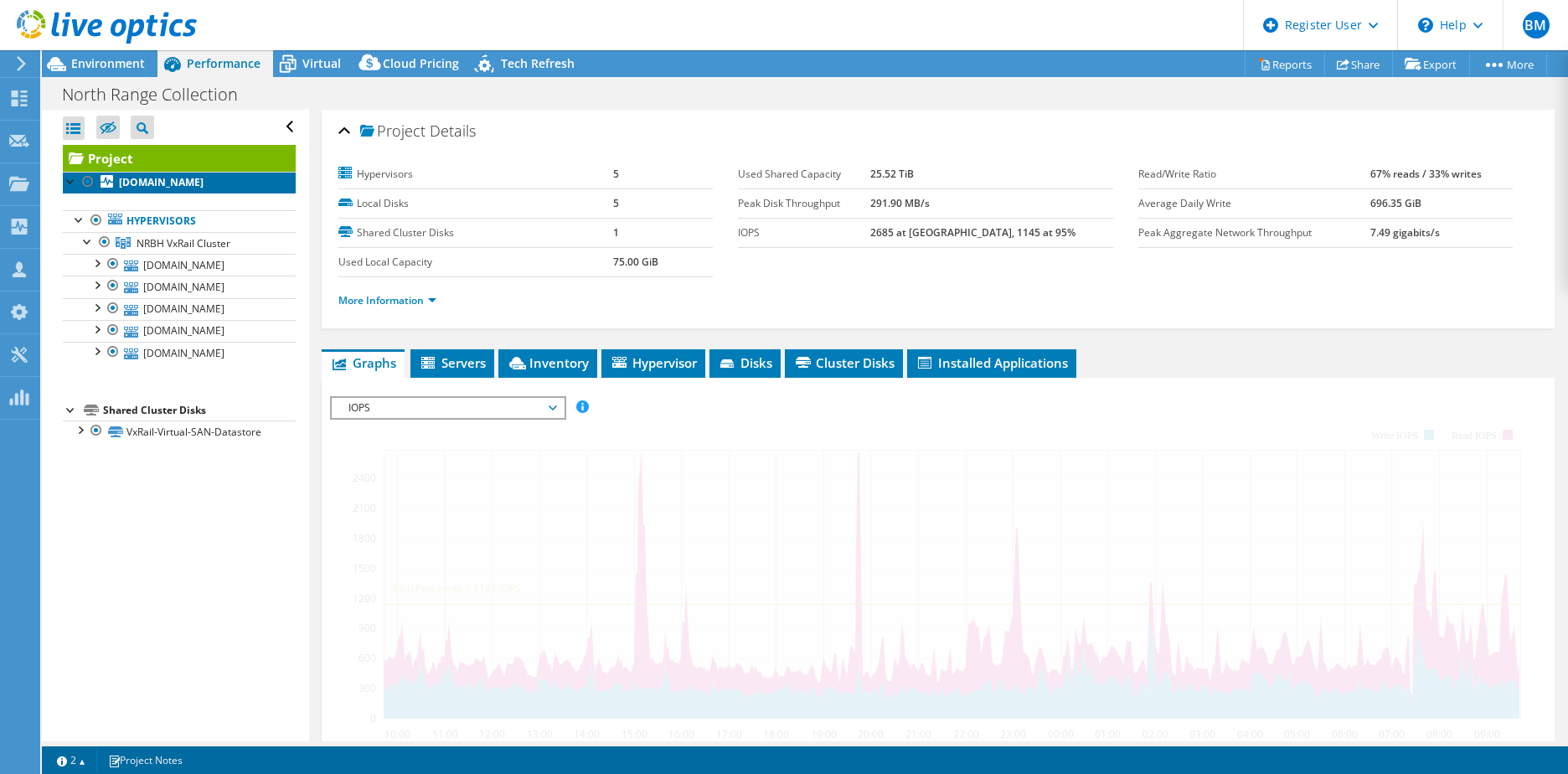
click at [148, 182] on b "esxi-4.nrbh.org" at bounding box center [161, 181] width 85 height 14
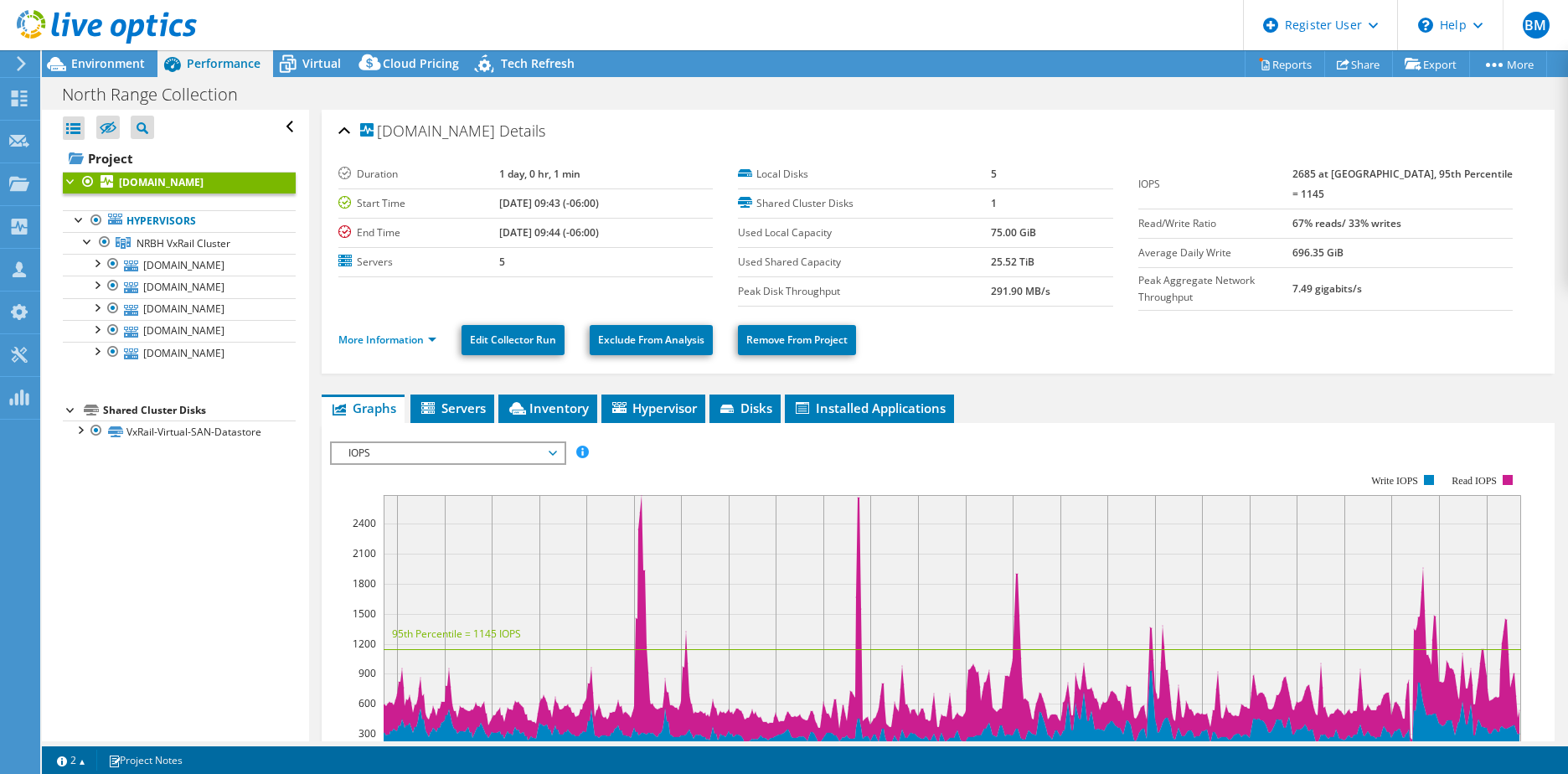
click at [958, 79] on div "North Range Collection Print" at bounding box center [805, 93] width 1526 height 31
click at [902, 110] on div "esxi-4.nrbh.org Details Duration 1 day, 0 hr, 1 min Start Time 10/06/2025, 09:4…" at bounding box center [938, 241] width 1233 height 264
click at [308, 61] on span "Virtual" at bounding box center [321, 63] width 38 height 16
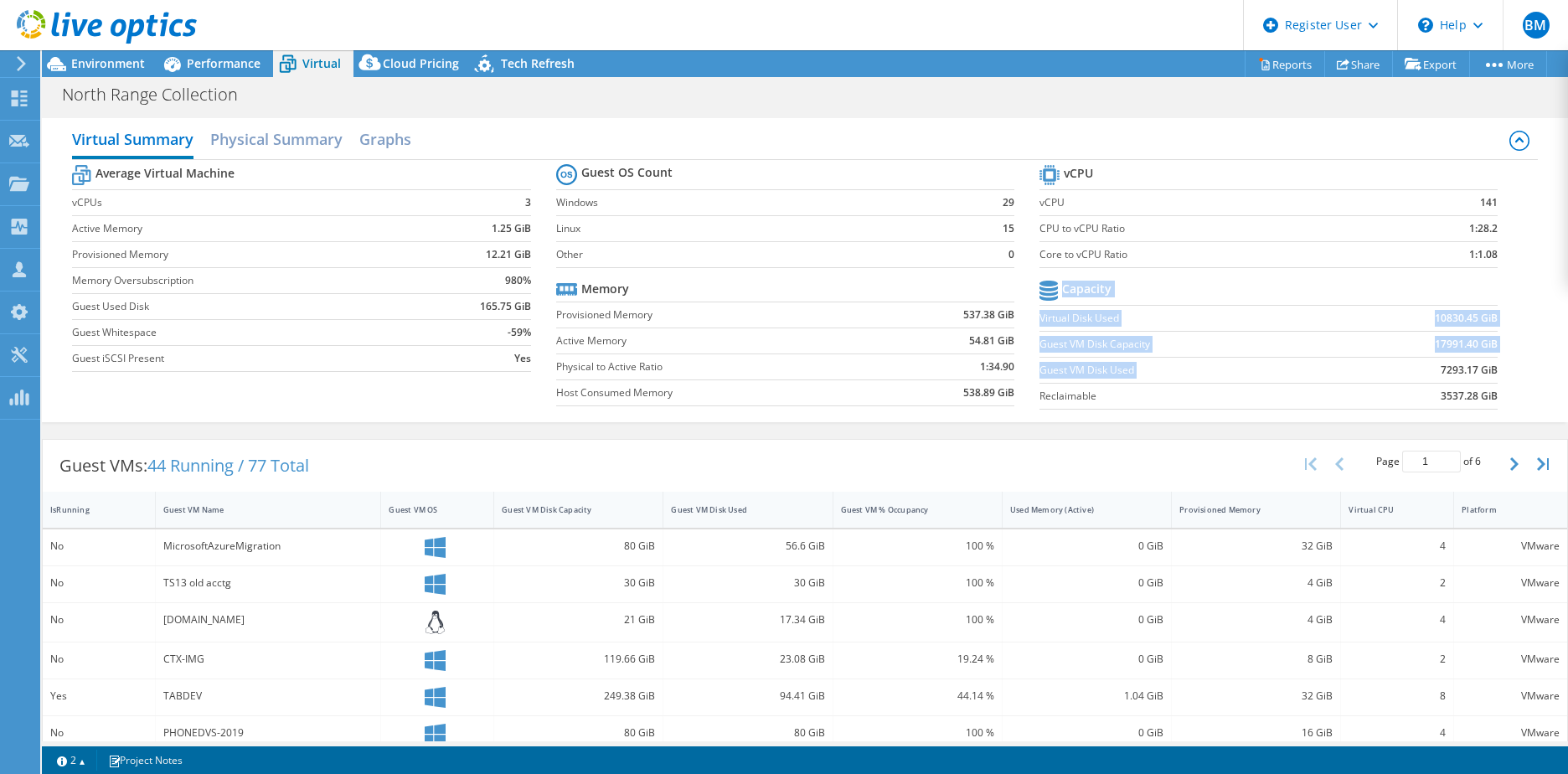
drag, startPoint x: 1426, startPoint y: 366, endPoint x: 1532, endPoint y: 367, distance: 106.0
click at [1032, 367] on div "Virtual Summary Physical Summary Graphs Average Virtual Machine vCPUs 3 Active …" at bounding box center [805, 269] width 1526 height 304
drag, startPoint x: 1532, startPoint y: 367, endPoint x: 1516, endPoint y: 367, distance: 16.0
click at [1032, 367] on div "Average Virtual Machine vCPUs 3 Active Memory 1.25 GiB Provisioned Memory 12.21…" at bounding box center [805, 289] width 1465 height 258
click at [1032, 356] on td "17991.40 GiB" at bounding box center [1418, 344] width 158 height 26
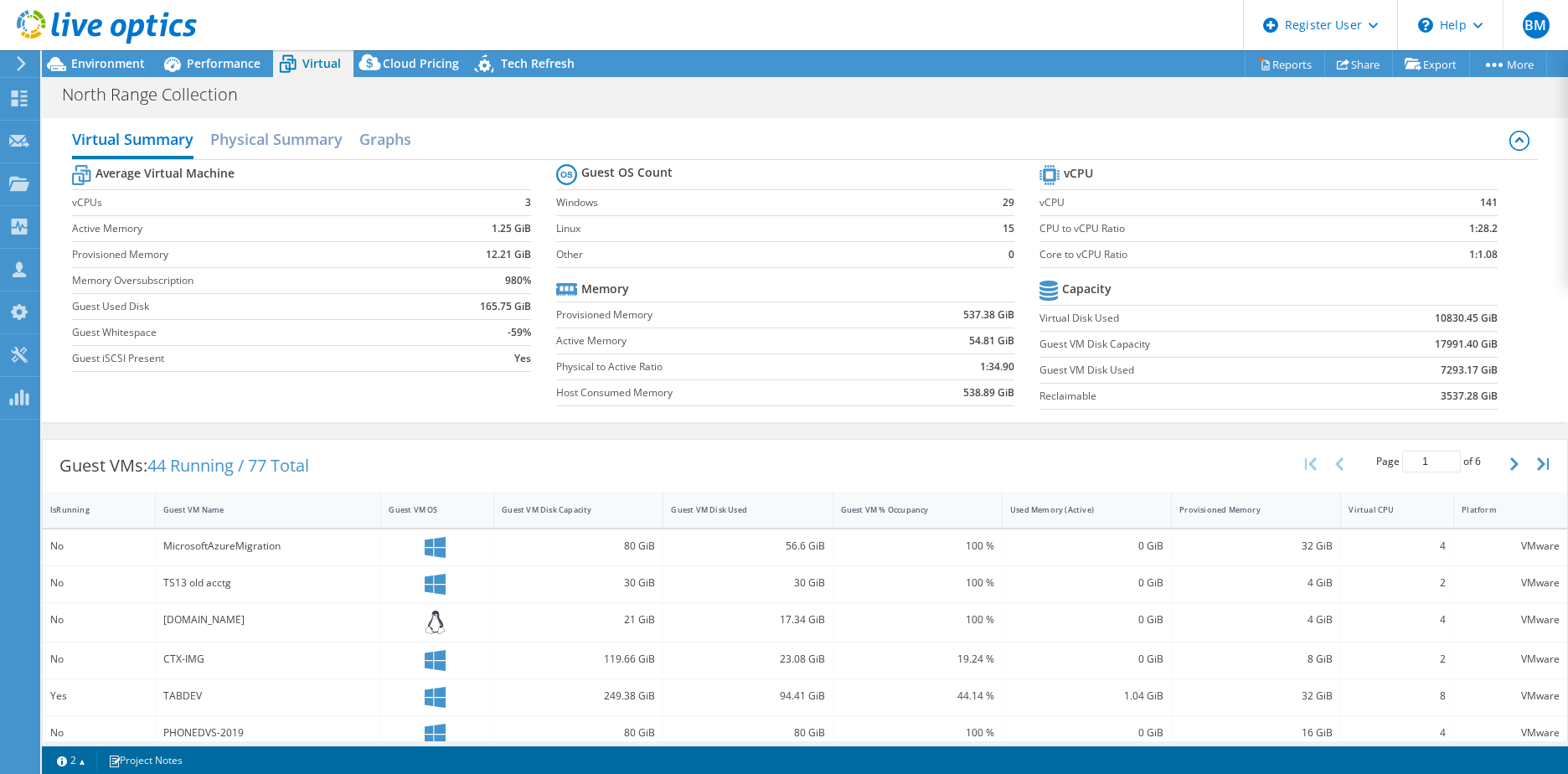
click at [1032, 320] on td "10830.45 GiB" at bounding box center [1418, 318] width 158 height 26
click at [502, 93] on div "North Range Collection Print" at bounding box center [805, 93] width 1526 height 31
click at [101, 64] on span "Environment" at bounding box center [107, 63] width 74 height 16
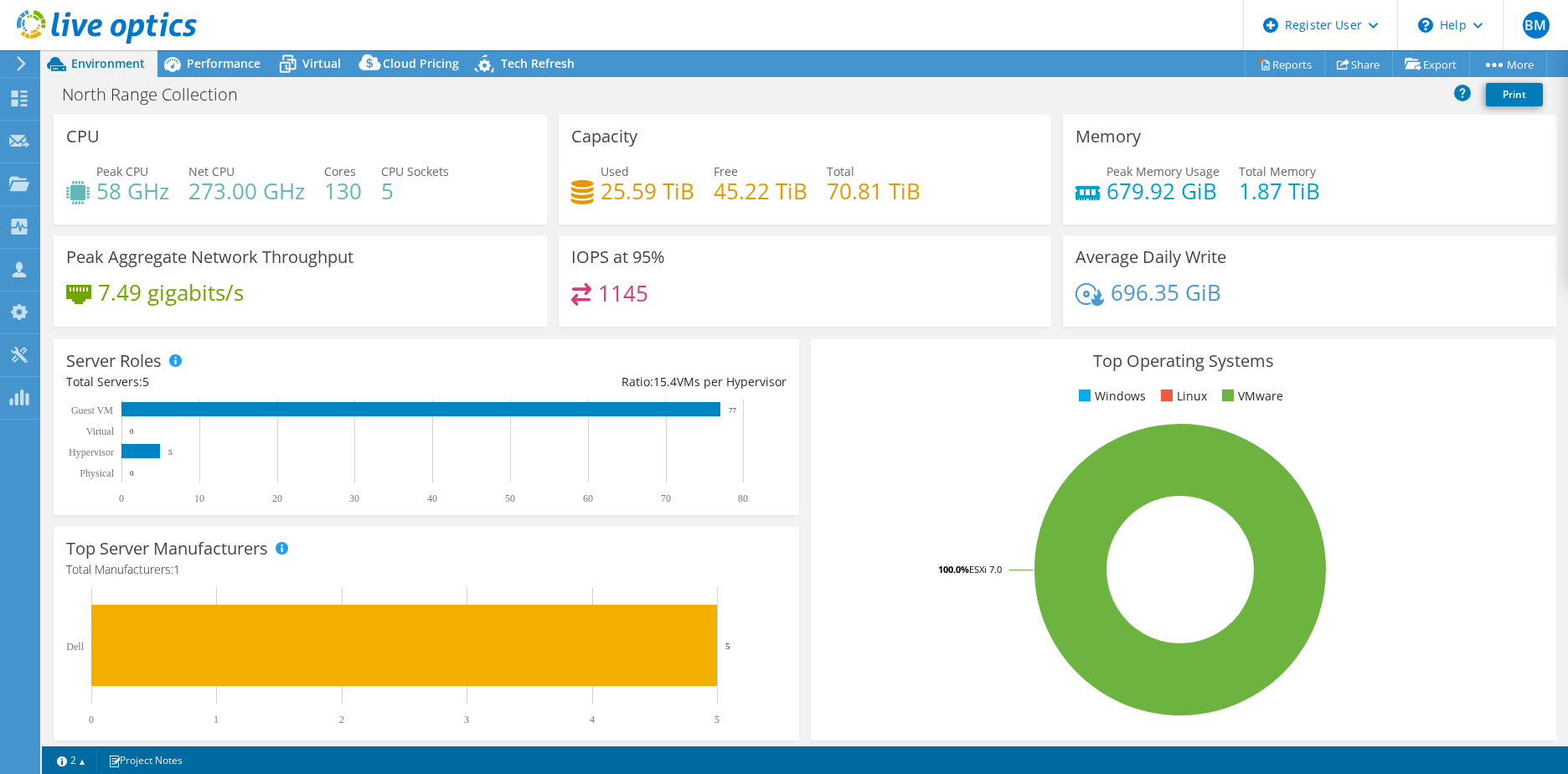
click at [310, 36] on header "BM Dell User [PERSON_NAME] [EMAIL_ADDRESS][PERSON_NAME][DOMAIN_NAME] Dell My Pr…" at bounding box center [784, 25] width 1568 height 50
click at [305, 69] on span "Virtual" at bounding box center [321, 63] width 38 height 16
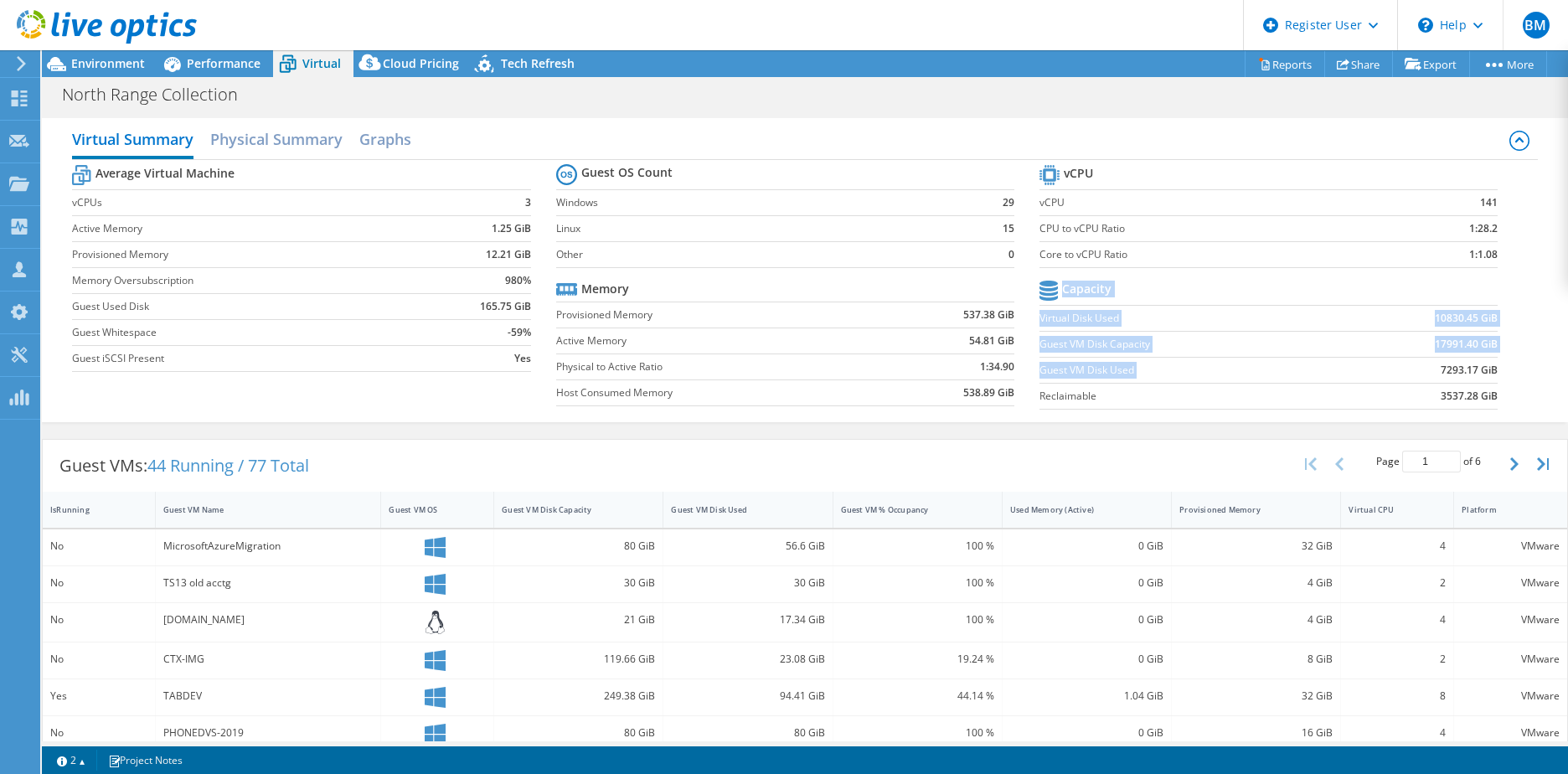
drag, startPoint x: 1425, startPoint y: 372, endPoint x: 1495, endPoint y: 372, distance: 70.0
click at [1032, 372] on section "vCPU vCPU 141 CPU to vCPU Ratio 1:28.2 Core to vCPU Ratio 1:1.08 Capacity Virtu…" at bounding box center [1280, 289] width 483 height 257
drag, startPoint x: 1418, startPoint y: 371, endPoint x: 1459, endPoint y: 376, distance: 41.3
click at [1032, 376] on td "7293.17 GiB" at bounding box center [1418, 370] width 158 height 26
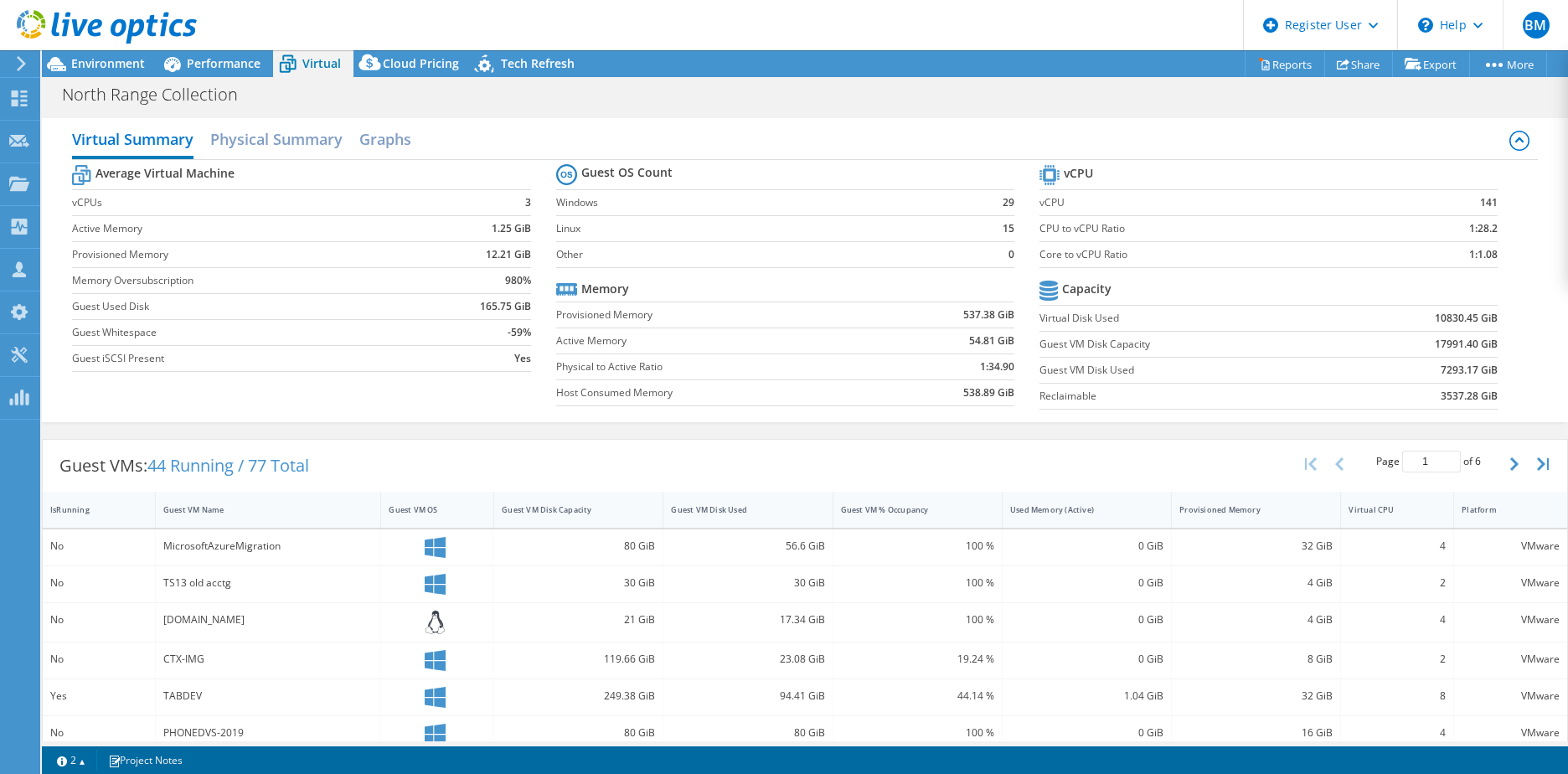
click at [1032, 87] on div "North Range Collection Print" at bounding box center [805, 93] width 1526 height 31
drag, startPoint x: 1444, startPoint y: 365, endPoint x: 1431, endPoint y: 365, distance: 13.0
click at [1032, 365] on section "vCPU vCPU 141 CPU to vCPU Ratio 1:28.2 Core to vCPU Ratio 1:1.08 Capacity Virtu…" at bounding box center [1280, 289] width 483 height 257
click at [1032, 365] on td "7293.17 GiB" at bounding box center [1418, 370] width 158 height 26
click at [1032, 99] on div "North Range Collection Print" at bounding box center [805, 93] width 1526 height 31
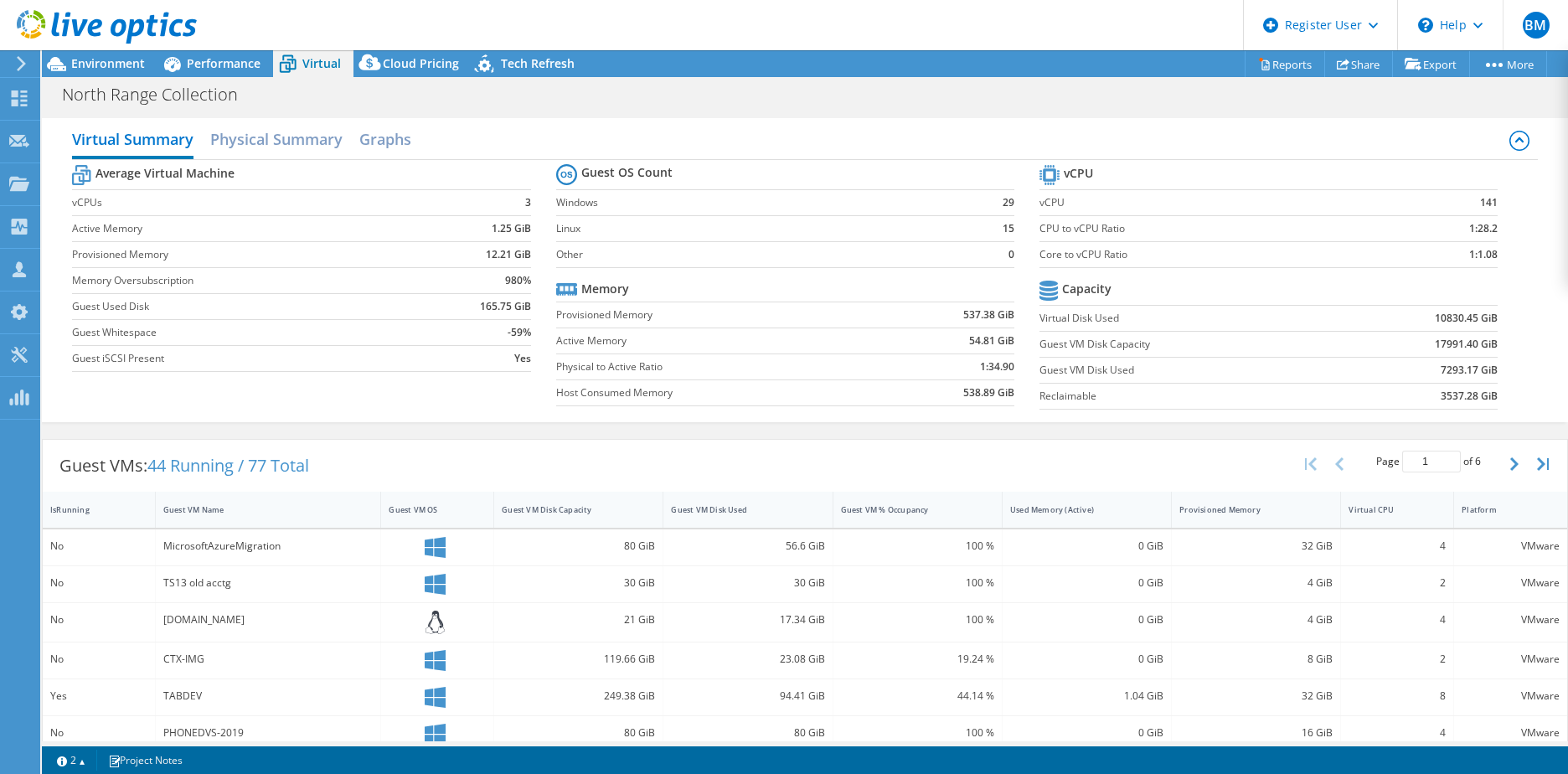
drag, startPoint x: 93, startPoint y: 61, endPoint x: 109, endPoint y: 47, distance: 21.3
click at [93, 61] on span "Environment" at bounding box center [107, 63] width 74 height 16
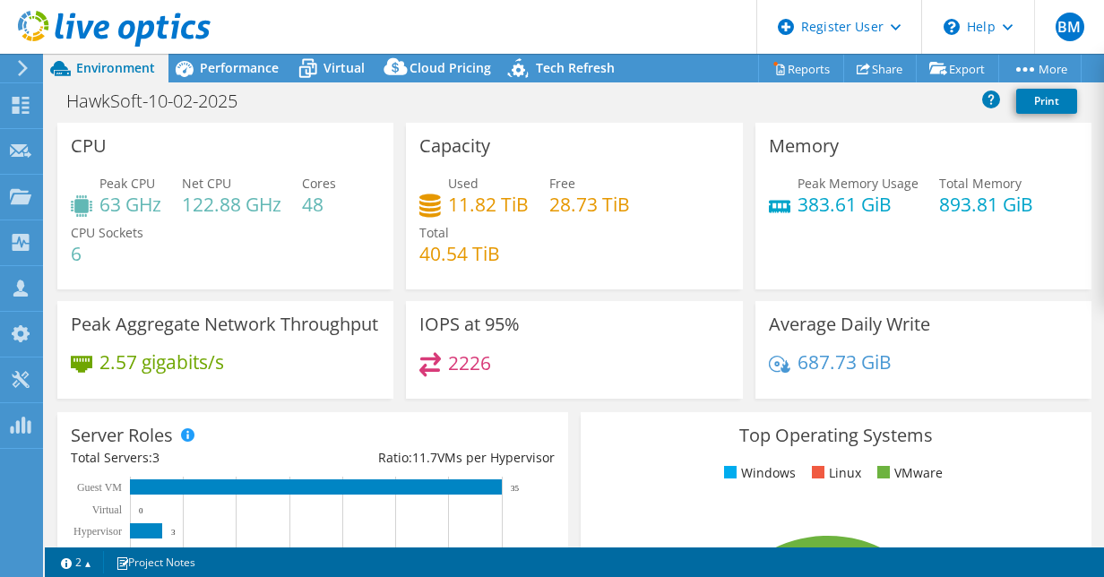
select select "USD"
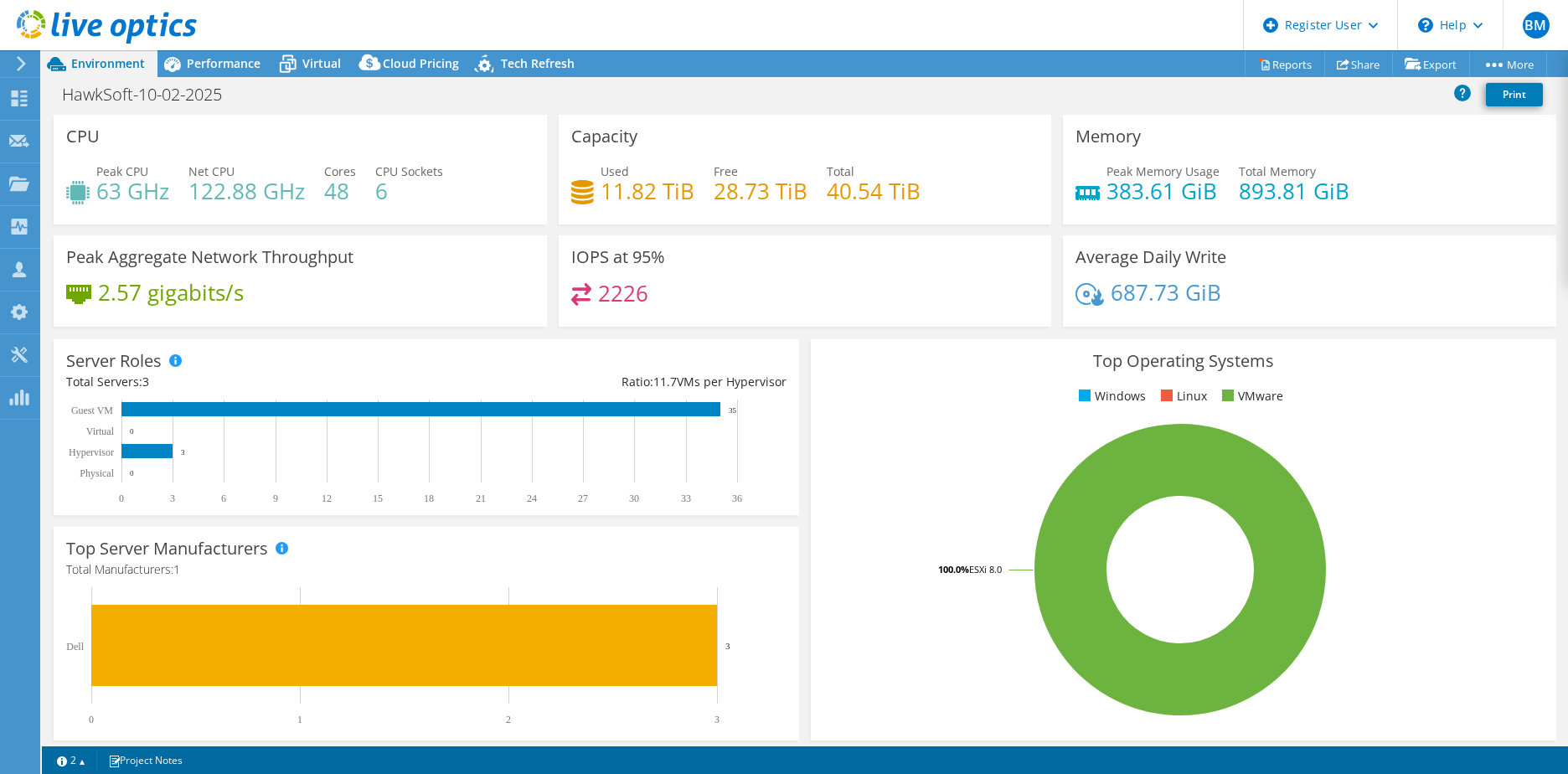
click at [447, 36] on header "BM Dell User [PERSON_NAME] [EMAIL_ADDRESS][PERSON_NAME][DOMAIN_NAME] Dell My Pr…" at bounding box center [784, 25] width 1568 height 50
